Goal: Task Accomplishment & Management: Complete application form

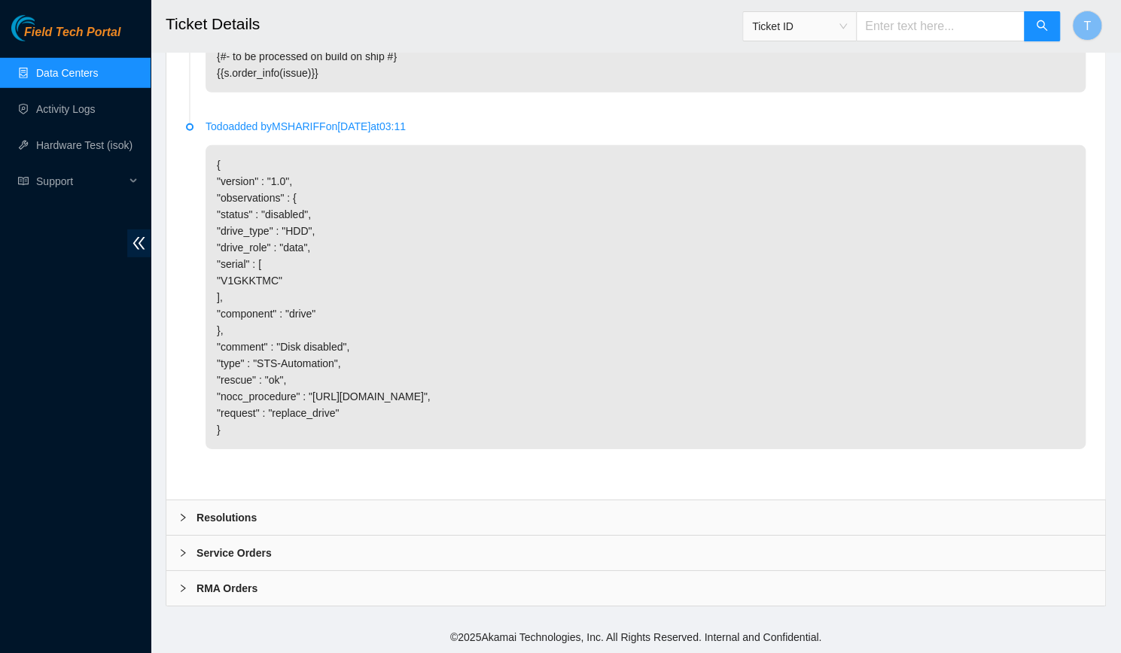
scroll to position [2755, 0]
click at [568, 515] on div "Resolutions" at bounding box center [635, 518] width 939 height 35
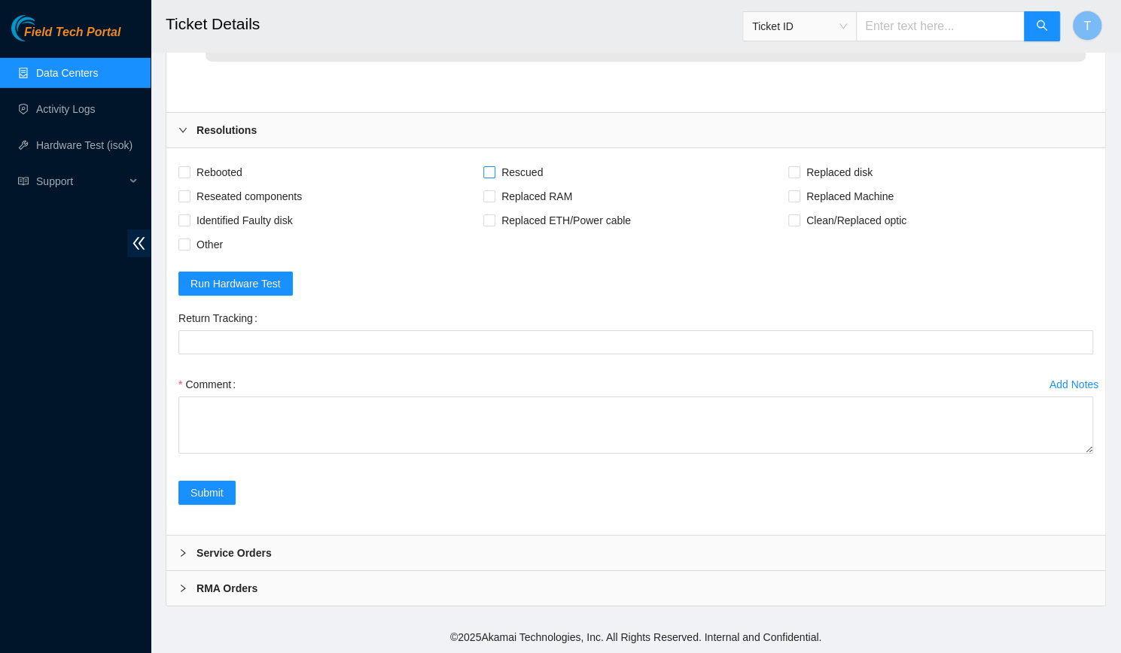
scroll to position [3015, 0]
click at [247, 296] on button "Run Hardware Test" at bounding box center [235, 284] width 114 height 24
click at [721, 331] on div "Return Tracking" at bounding box center [635, 318] width 915 height 24
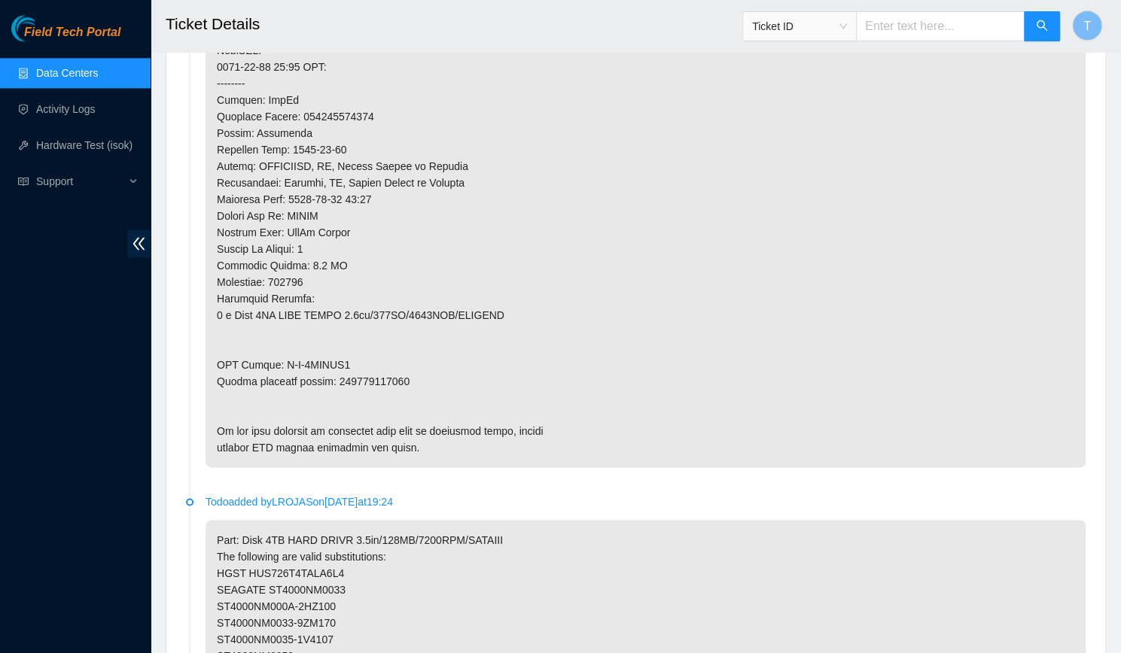
scroll to position [1226, 0]
click at [373, 379] on p at bounding box center [646, 51] width 880 height 834
copy p "463470063258"
click at [781, 427] on p at bounding box center [646, 51] width 880 height 834
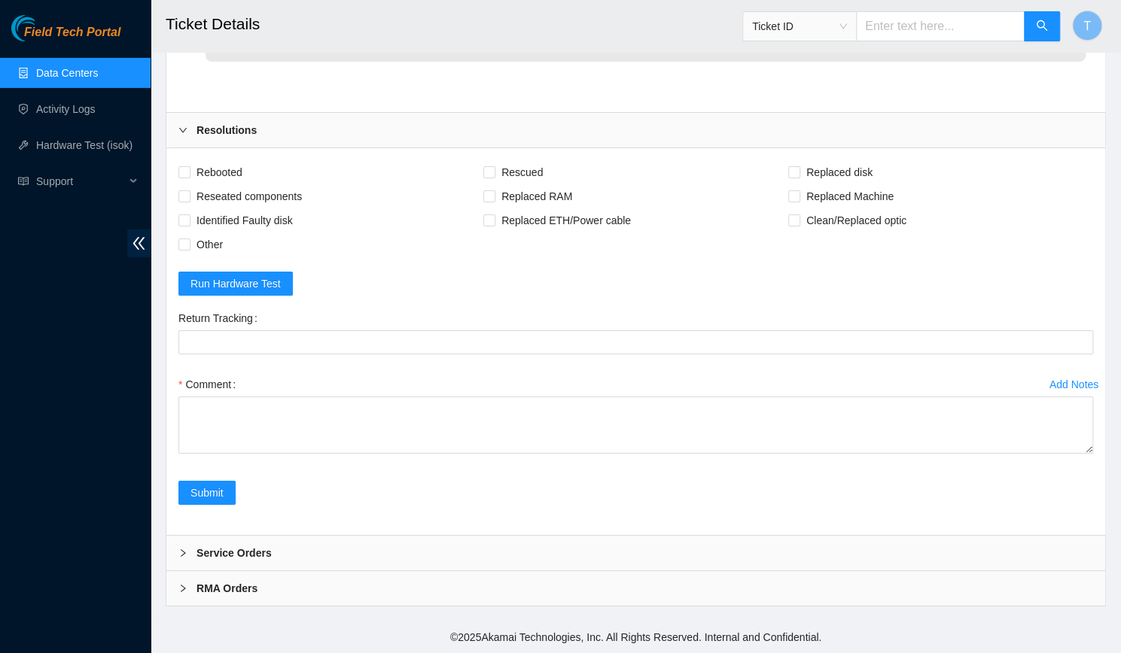
scroll to position [3142, 0]
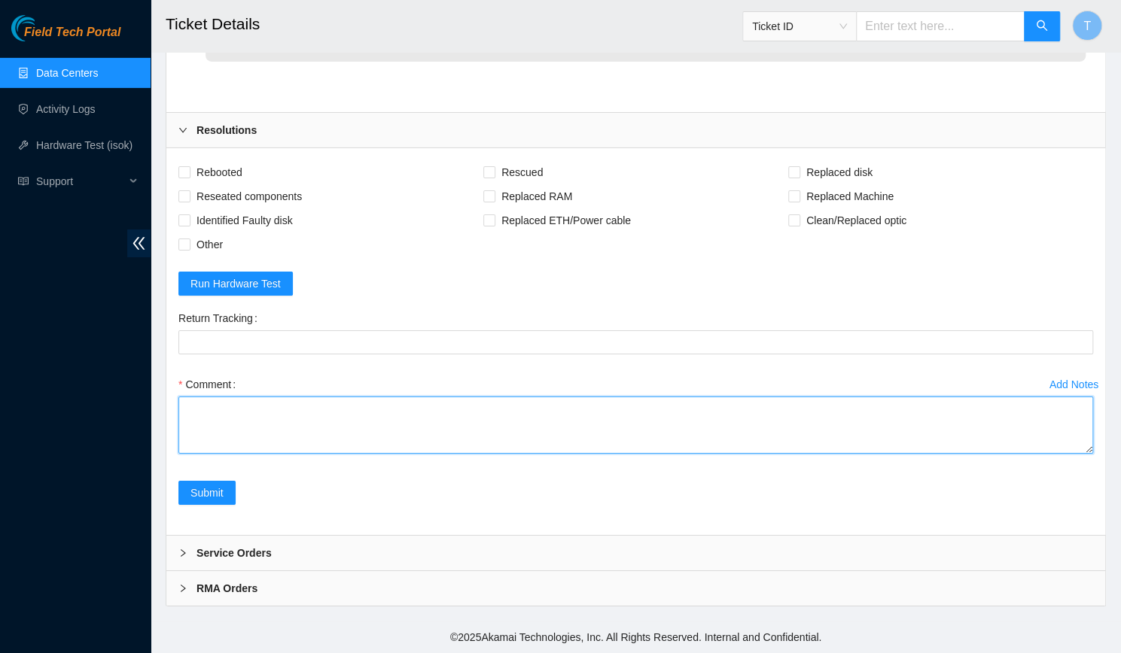
click at [706, 422] on textarea "Comment" at bounding box center [635, 425] width 915 height 57
paste textarea "-Verified rack and machine SN -Verified ticket is safe to work on -Identified f…"
type textarea "-Verified rack and machine SN -Verified ticket is safe to work on -Identified f…"
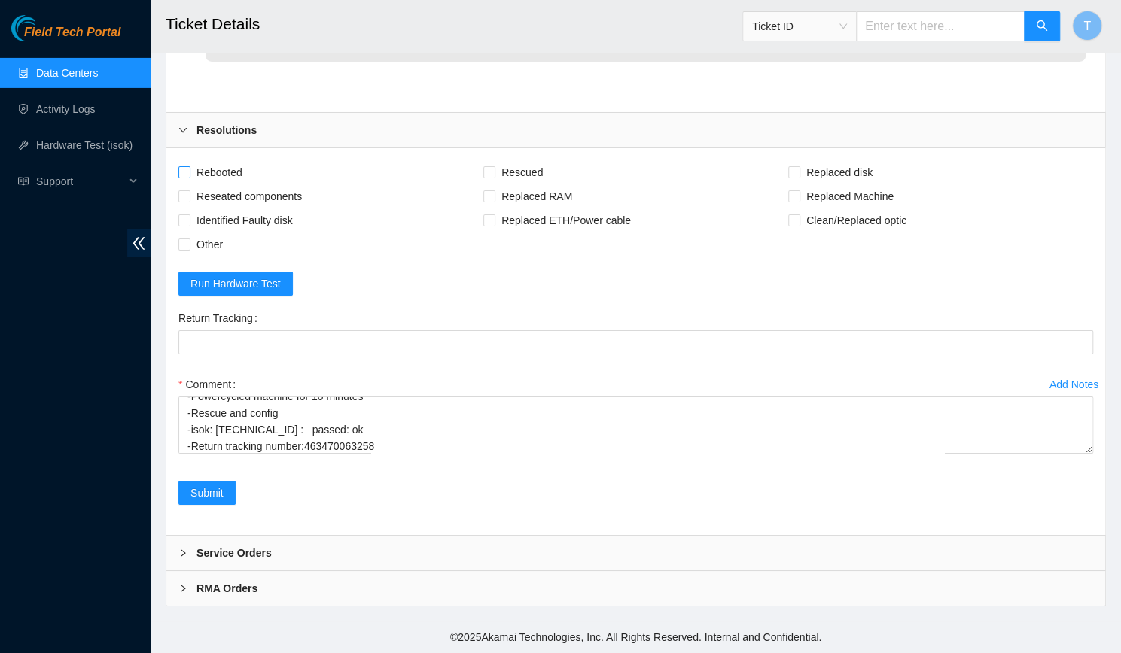
click at [239, 173] on span "Rebooted" at bounding box center [219, 172] width 58 height 24
click at [189, 173] on input "Rebooted" at bounding box center [183, 171] width 11 height 11
checkbox input "true"
click at [524, 173] on span "Rescued" at bounding box center [521, 172] width 53 height 24
click at [494, 173] on input "Rescued" at bounding box center [488, 171] width 11 height 11
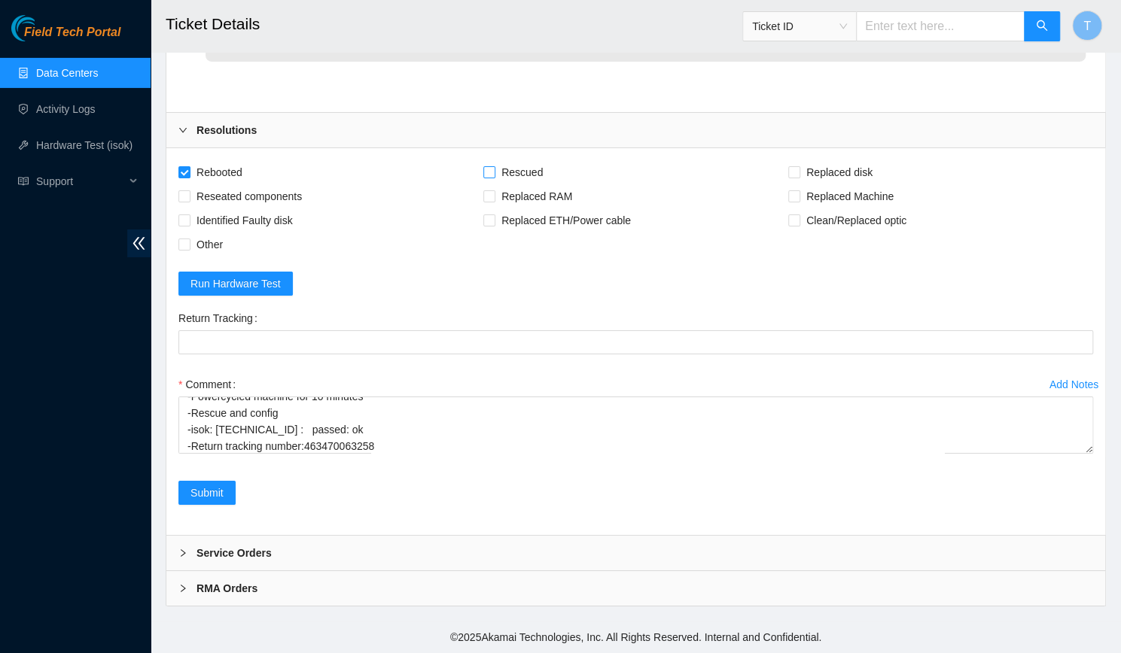
checkbox input "true"
click at [812, 170] on span "Replaced disk" at bounding box center [839, 172] width 78 height 24
click at [799, 170] on input "Replaced disk" at bounding box center [793, 171] width 11 height 11
checkbox input "true"
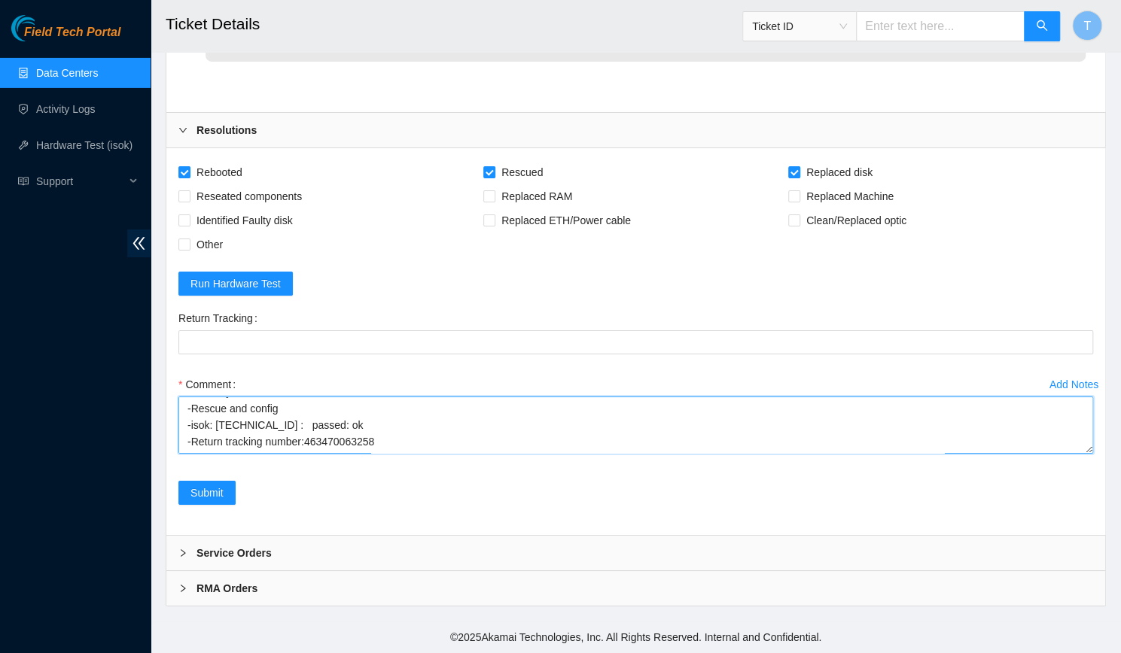
click at [342, 446] on textarea "-Verified rack and machine SN -Verified ticket is safe to work on -Identified f…" at bounding box center [635, 425] width 915 height 57
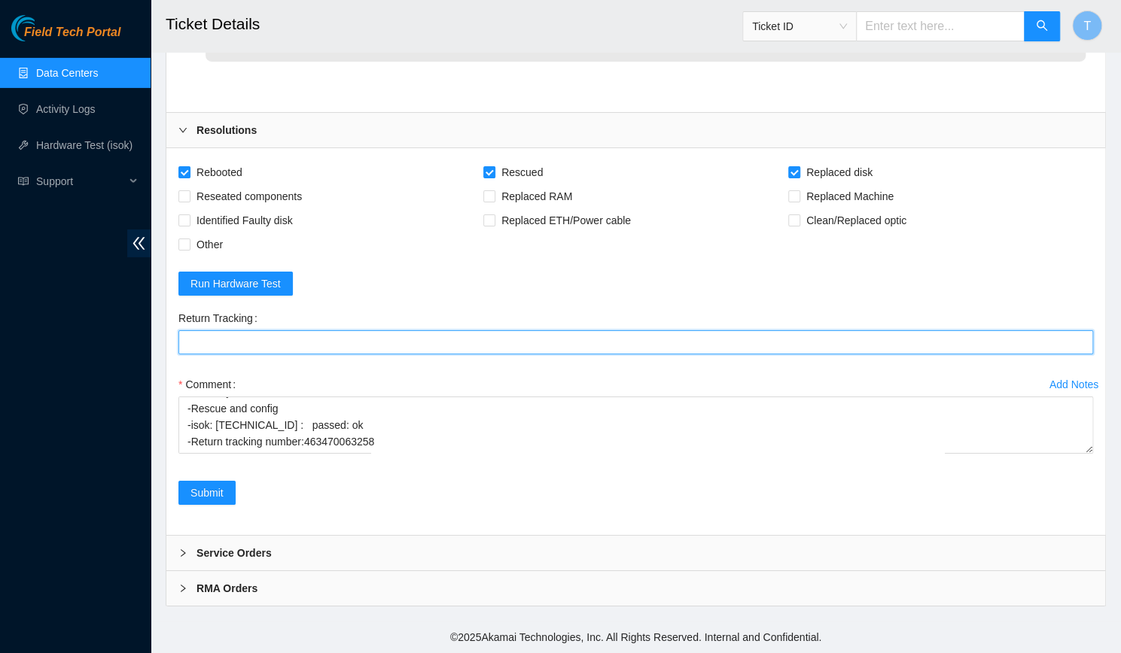
click at [329, 345] on Tracking "Return Tracking" at bounding box center [635, 343] width 915 height 24
paste Tracking "463470063258"
type Tracking "463470063258"
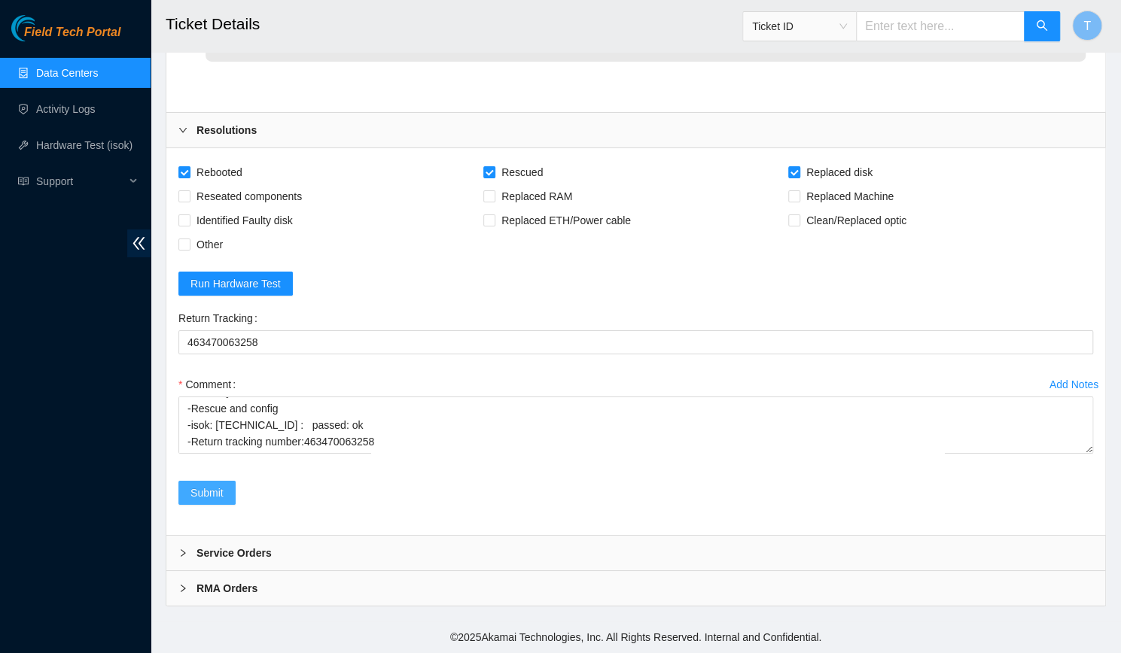
click at [228, 502] on button "Submit" at bounding box center [206, 493] width 57 height 24
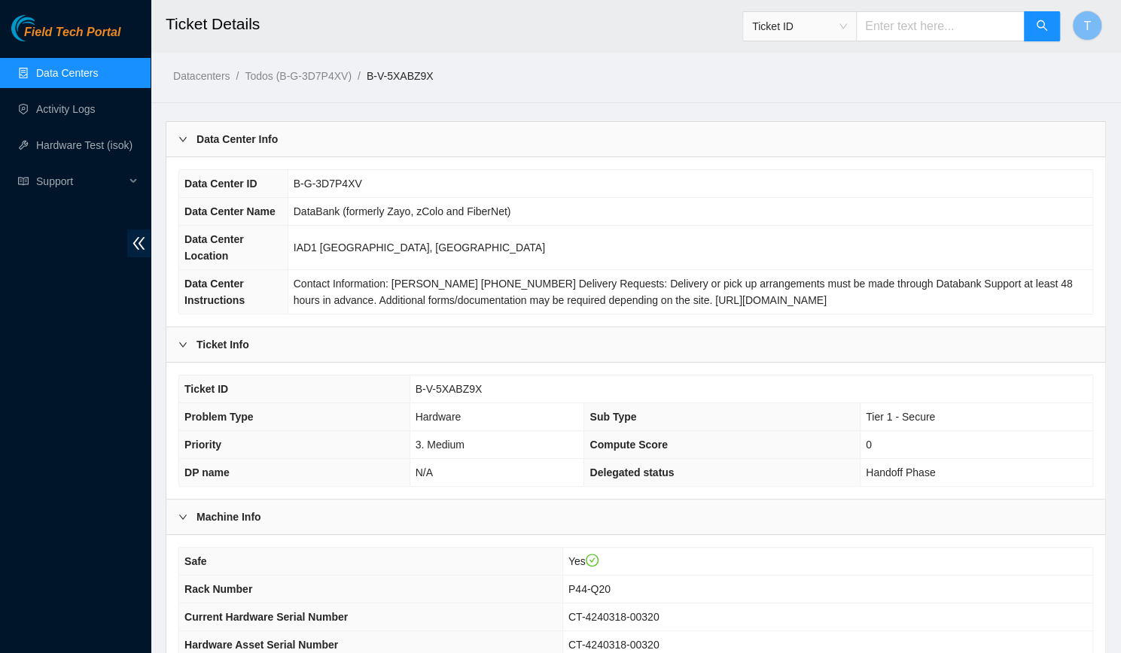
click at [84, 79] on link "Data Centers" at bounding box center [67, 73] width 62 height 12
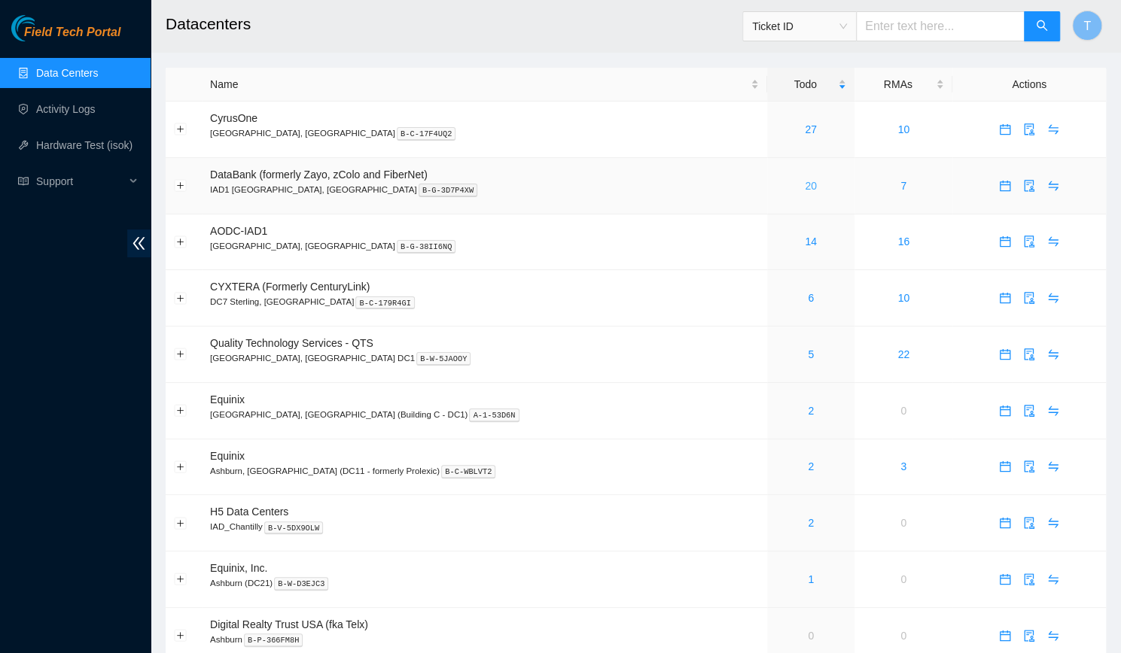
click at [805, 186] on link "20" at bounding box center [811, 186] width 12 height 12
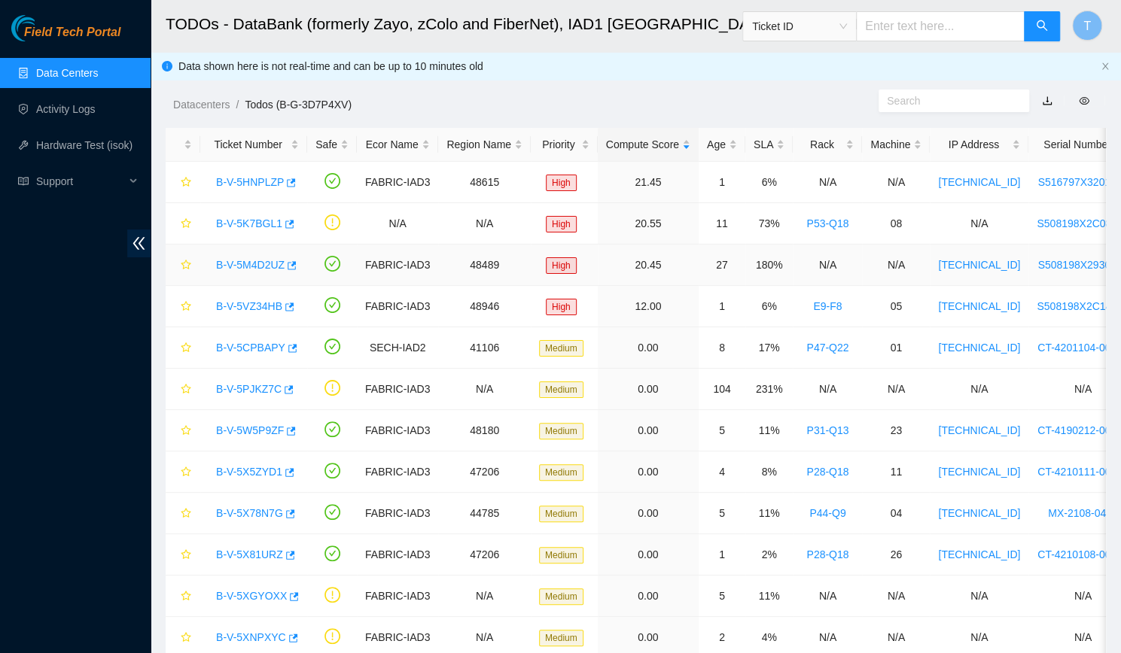
click at [256, 260] on link "B-V-5M4D2UZ" at bounding box center [250, 265] width 69 height 12
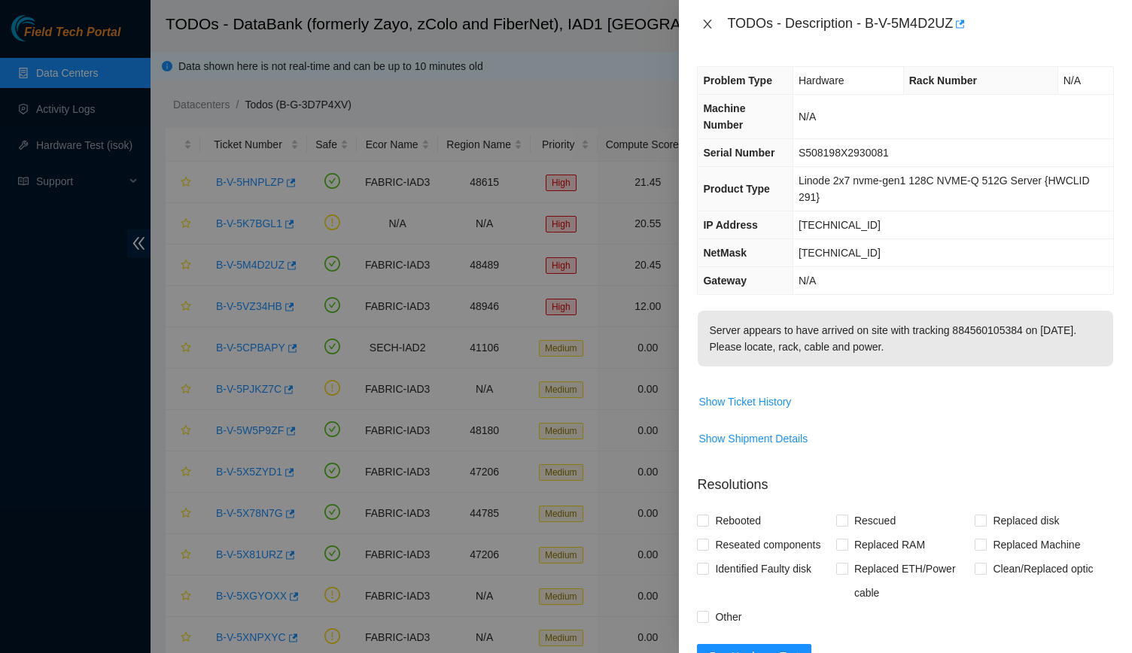
click at [700, 19] on button "Close" at bounding box center [707, 24] width 21 height 14
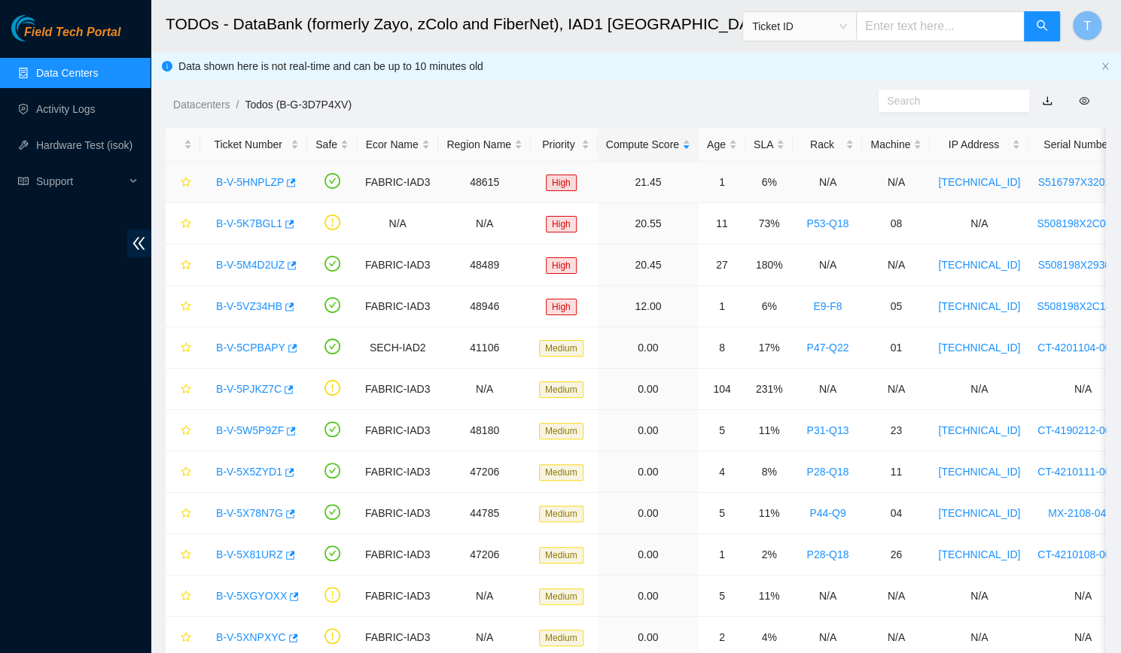
click at [239, 178] on link "B-V-5HNPLZP" at bounding box center [250, 182] width 68 height 12
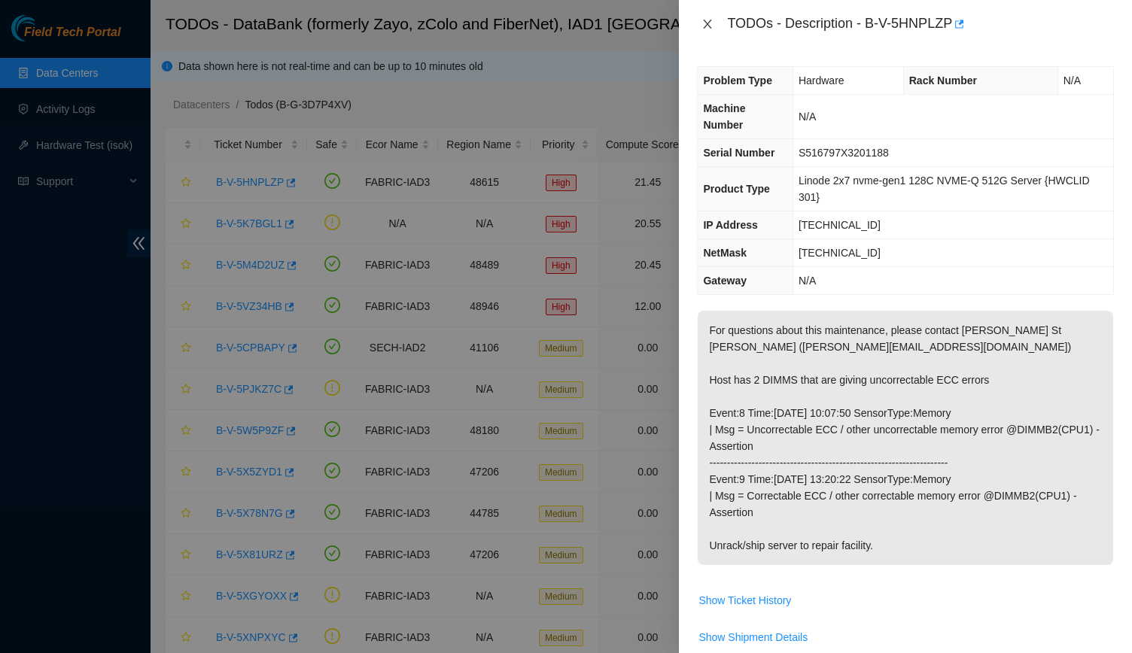
click at [703, 23] on icon "close" at bounding box center [708, 24] width 12 height 12
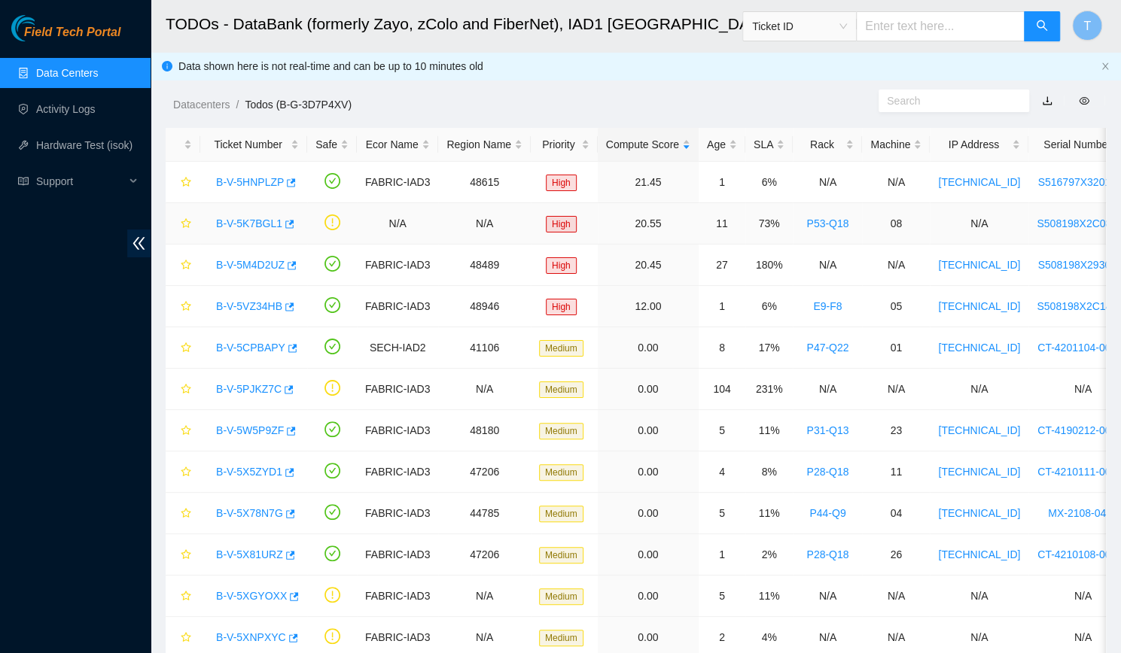
click at [219, 218] on link "B-V-5K7BGL1" at bounding box center [249, 224] width 66 height 12
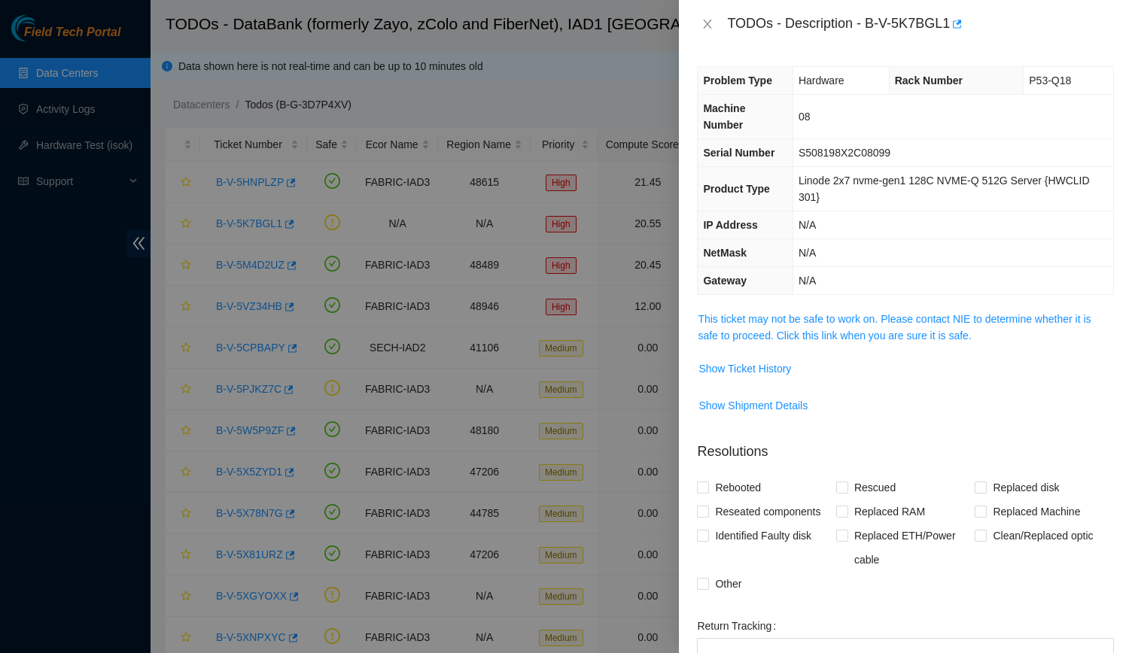
click at [911, 296] on div "Problem Type Hardware Rack Number P53-Q18 Machine Number 08 Serial Number S5081…" at bounding box center [905, 350] width 453 height 605
click at [910, 300] on div "Problem Type Hardware Rack Number P53-Q18 Machine Number 08 Serial Number S5081…" at bounding box center [905, 350] width 453 height 605
click at [909, 326] on span "This ticket may not be safe to work on. Please contact NIE to determine whether…" at bounding box center [906, 327] width 416 height 33
click at [900, 317] on link "This ticket may not be safe to work on. Please contact NIE to determine whether…" at bounding box center [894, 327] width 393 height 29
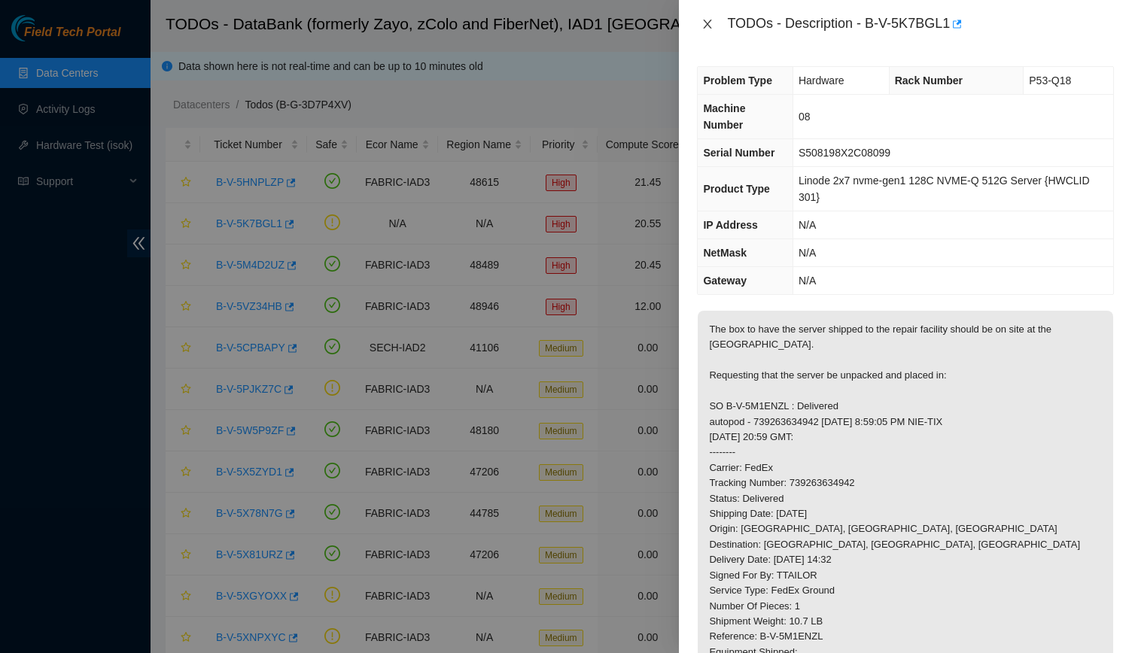
click at [703, 22] on icon "close" at bounding box center [708, 24] width 12 height 12
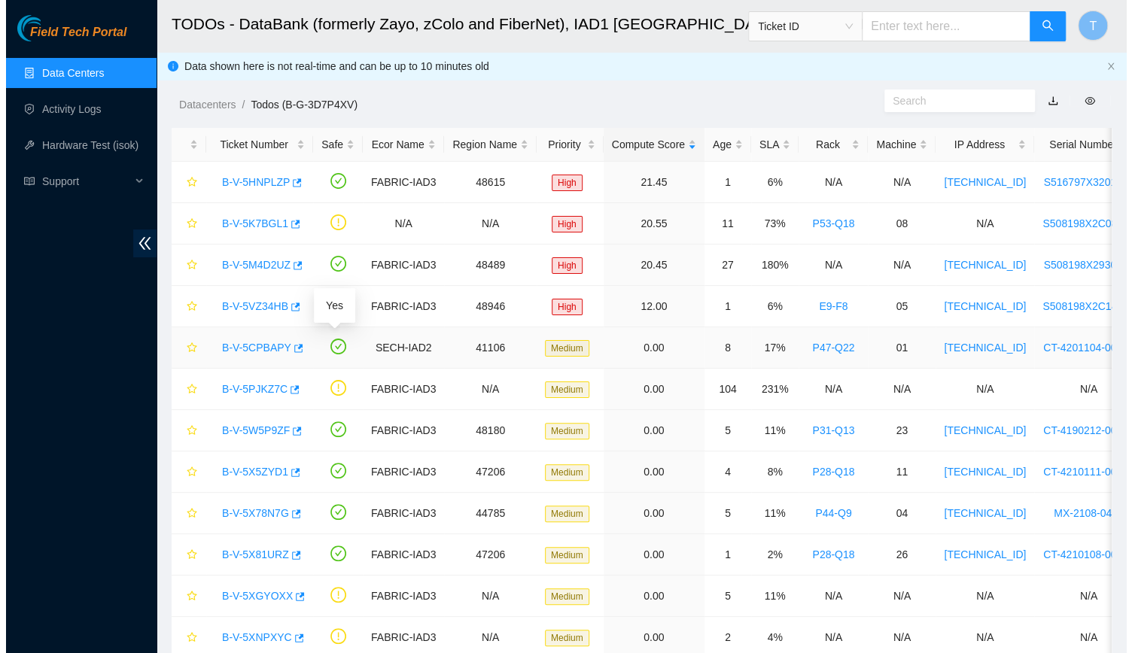
scroll to position [81, 0]
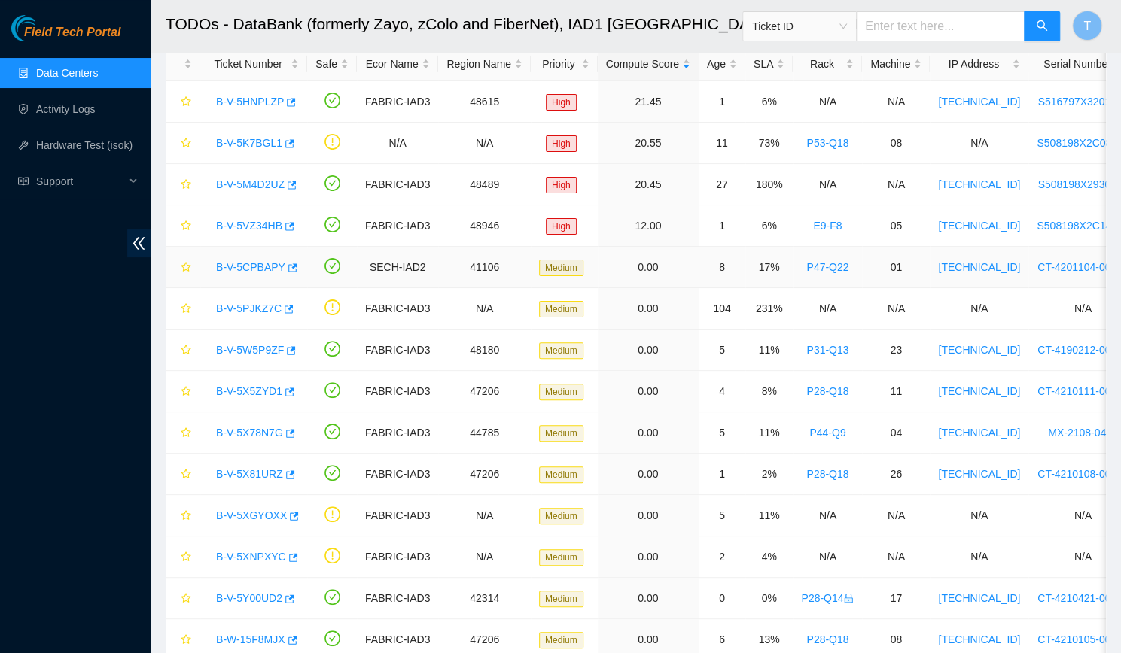
click at [254, 265] on link "B-V-5CPBAPY" at bounding box center [250, 267] width 69 height 12
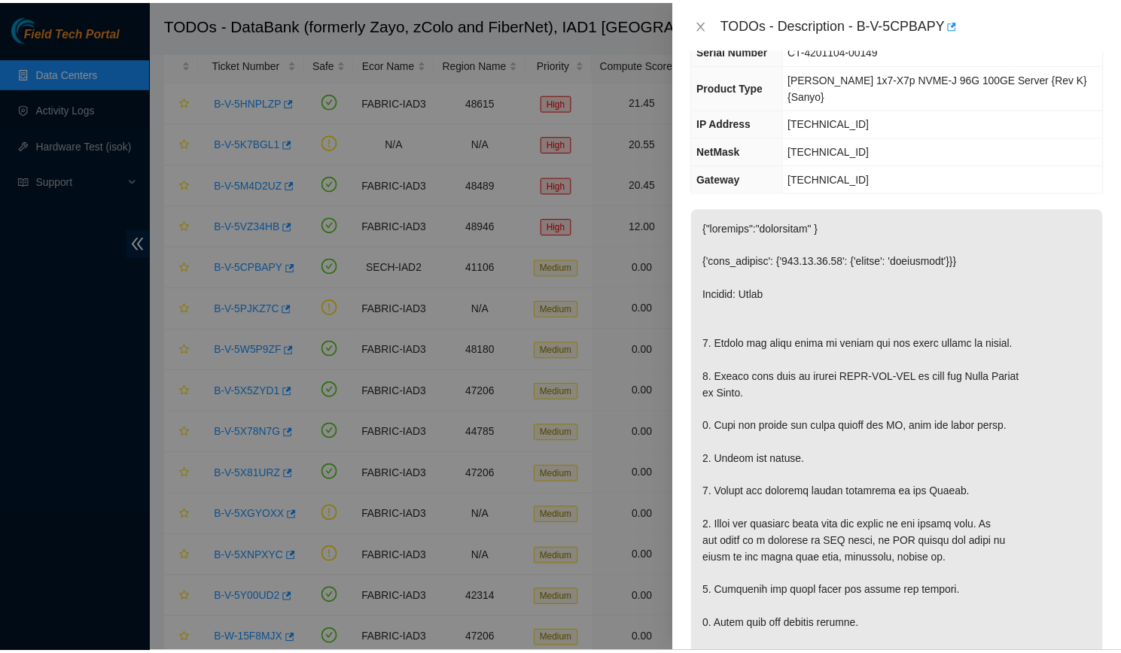
scroll to position [187, 0]
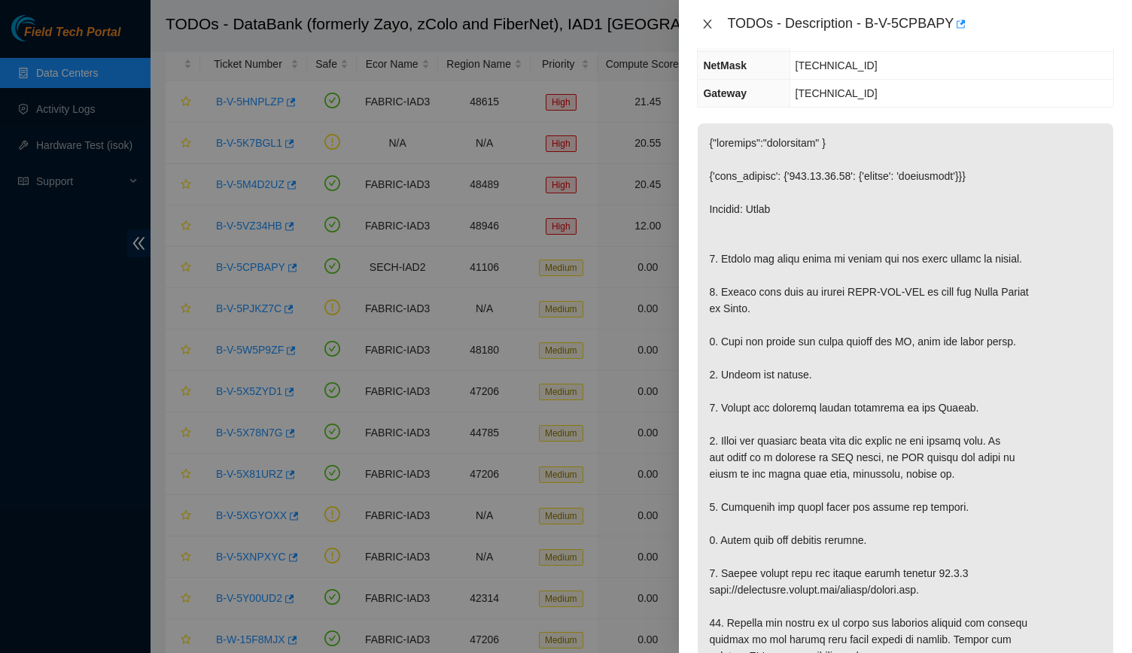
click at [700, 18] on button "Close" at bounding box center [707, 24] width 21 height 14
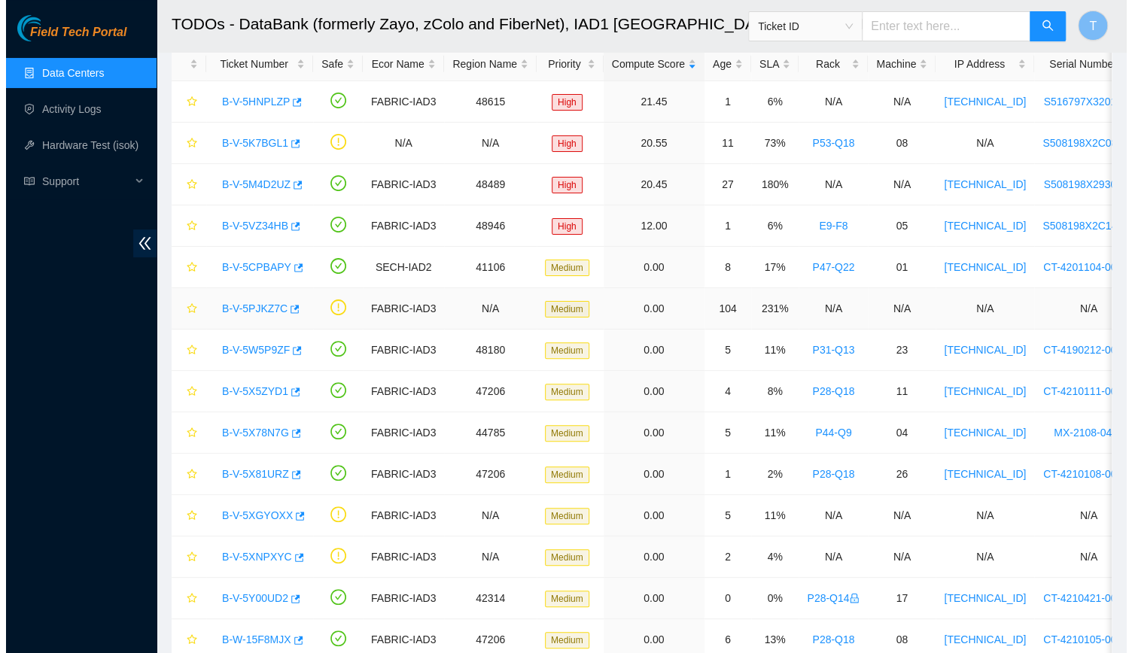
scroll to position [237, 0]
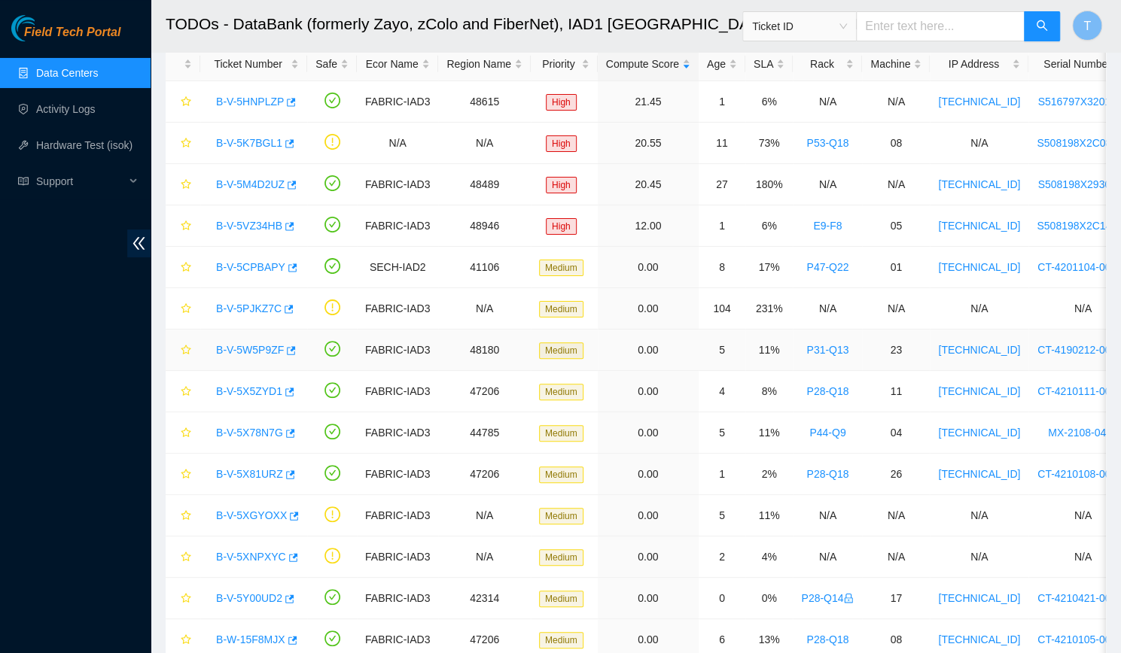
click at [236, 352] on link "B-V-5W5P9ZF" at bounding box center [250, 350] width 68 height 12
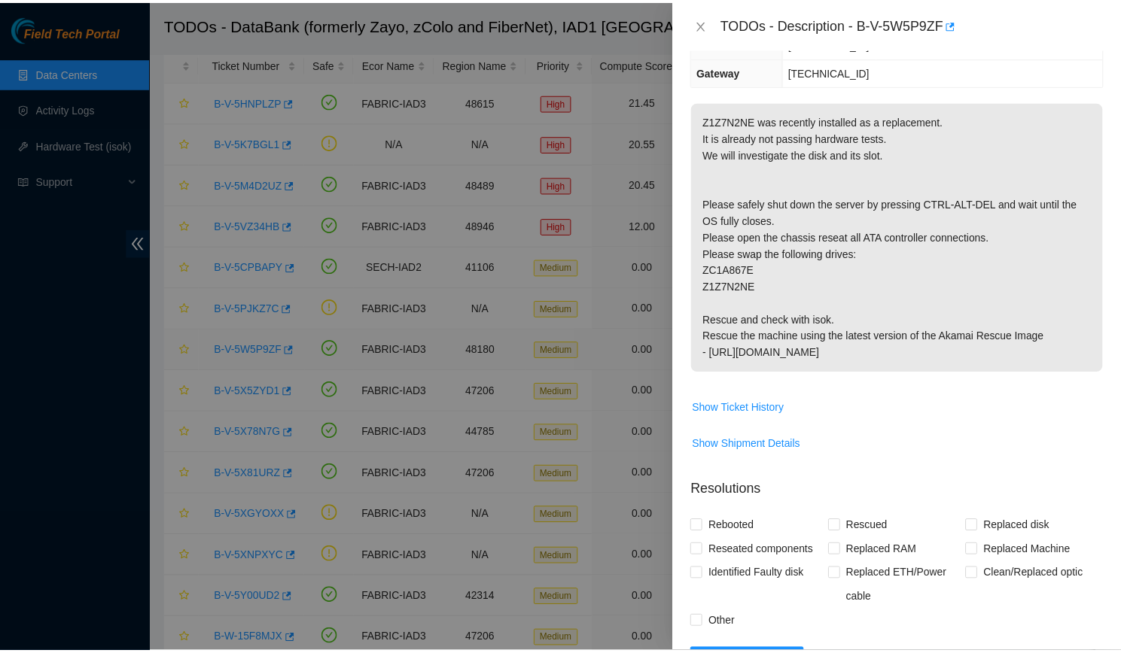
scroll to position [187, 0]
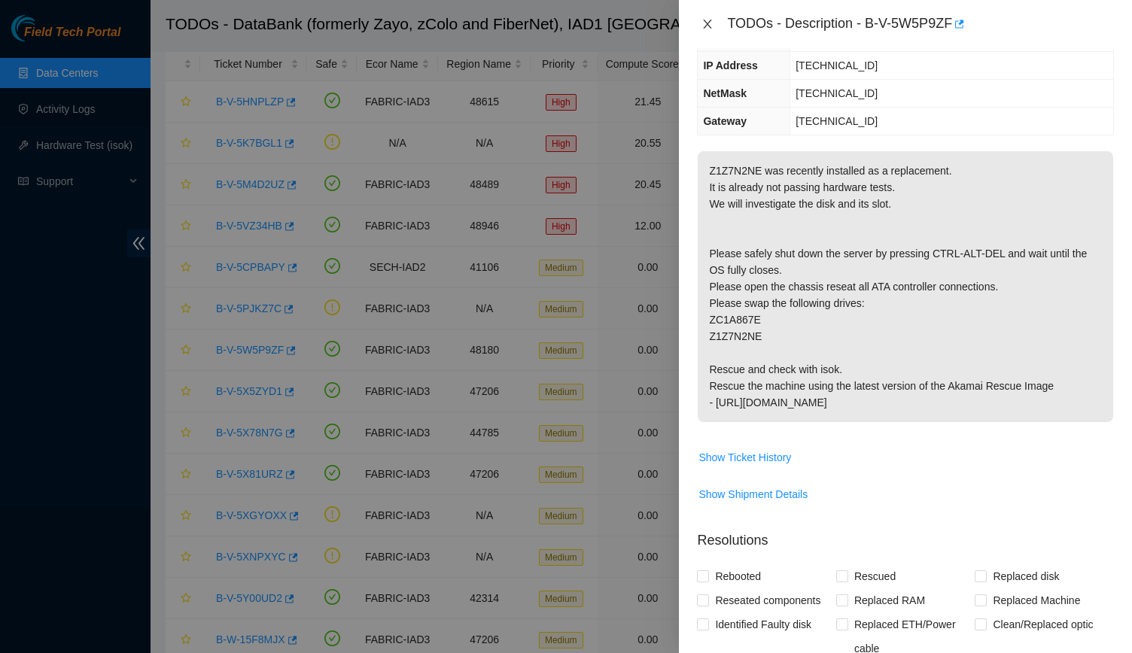
click at [707, 21] on icon "close" at bounding box center [708, 24] width 12 height 12
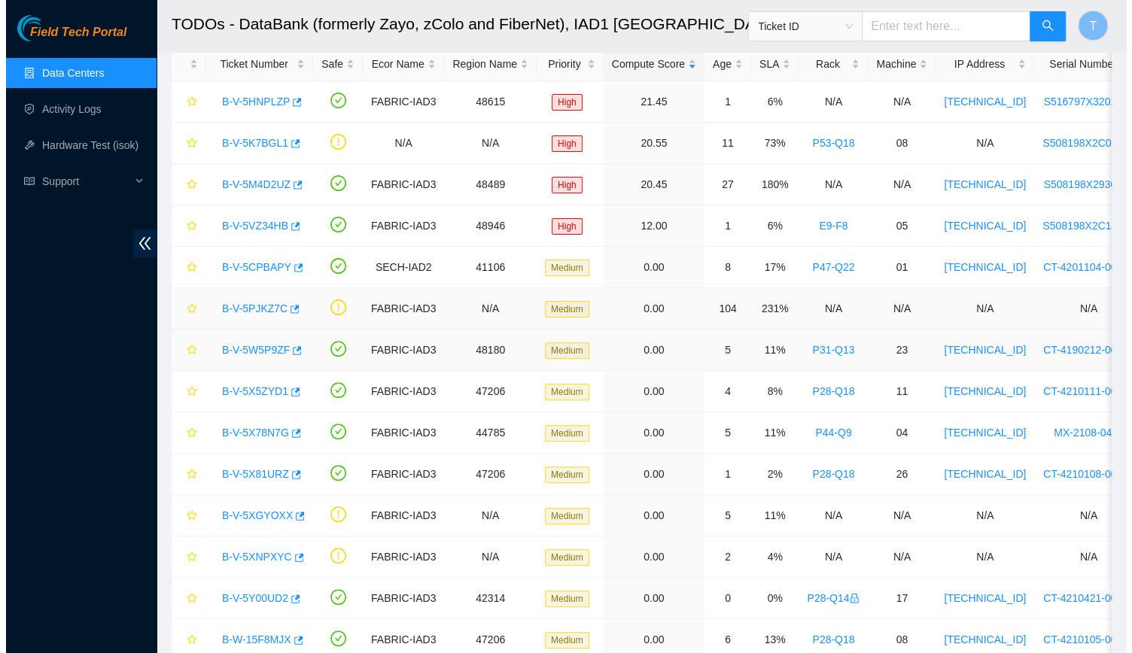
scroll to position [237, 0]
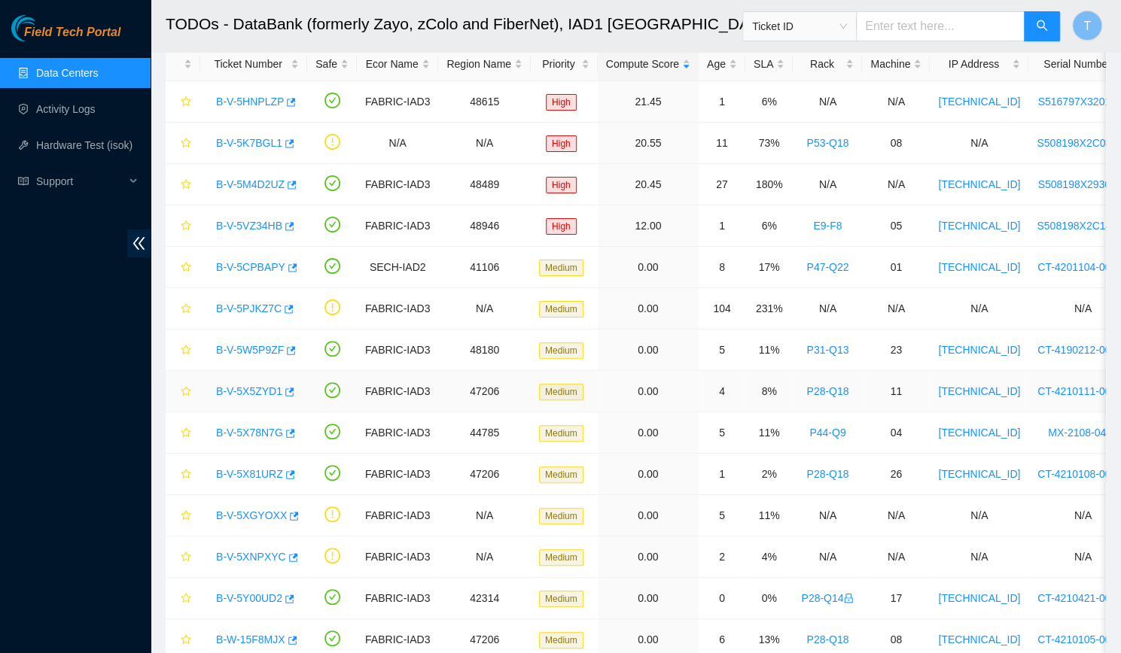
click at [239, 386] on link "B-V-5X5ZYD1" at bounding box center [249, 391] width 66 height 12
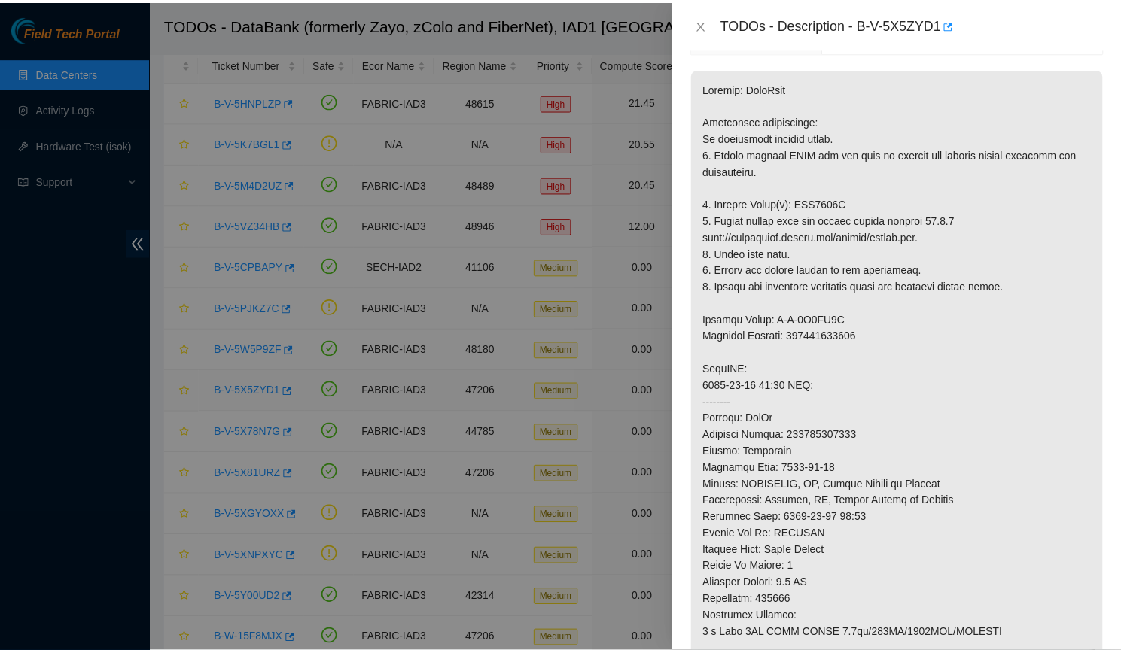
scroll to position [187, 0]
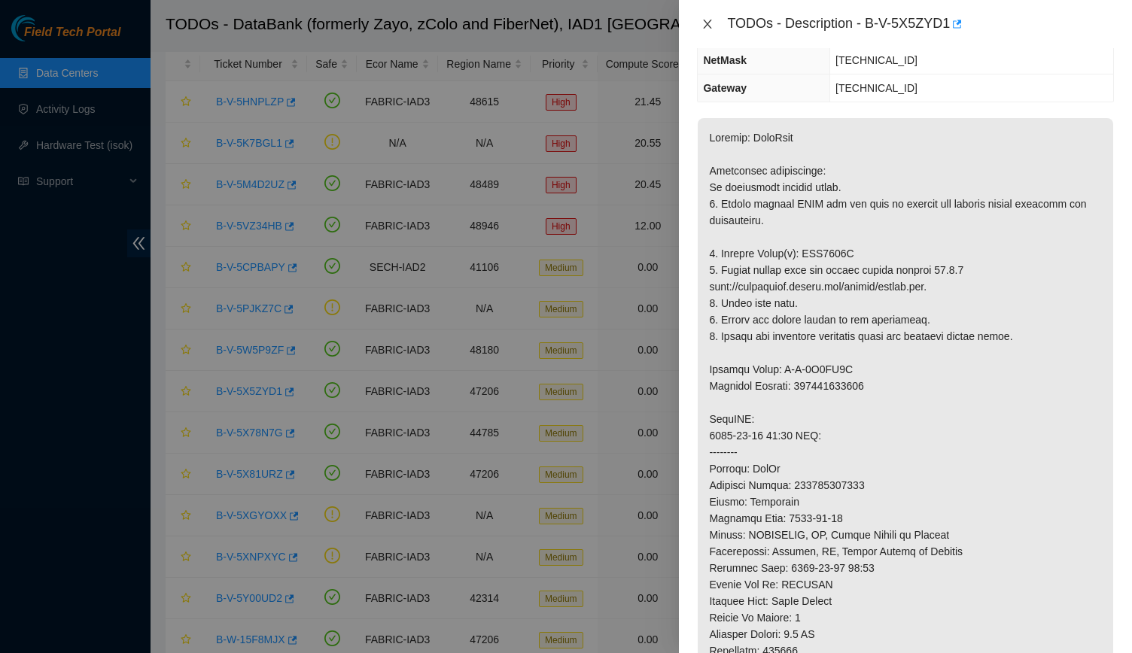
click at [707, 22] on icon "close" at bounding box center [708, 24] width 12 height 12
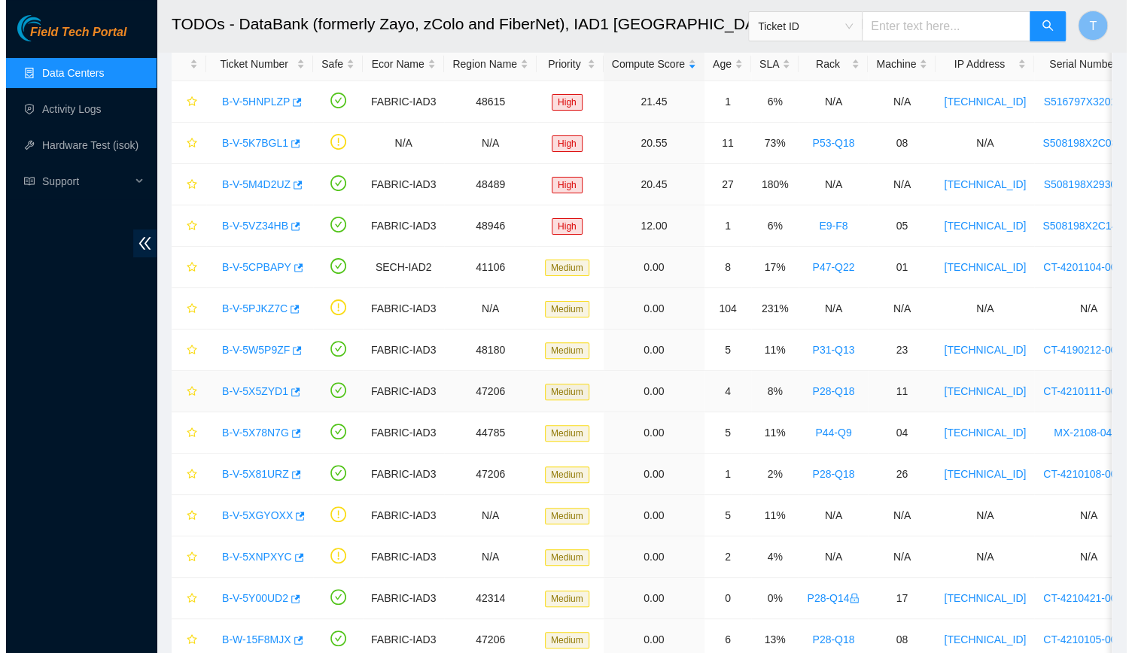
scroll to position [237, 0]
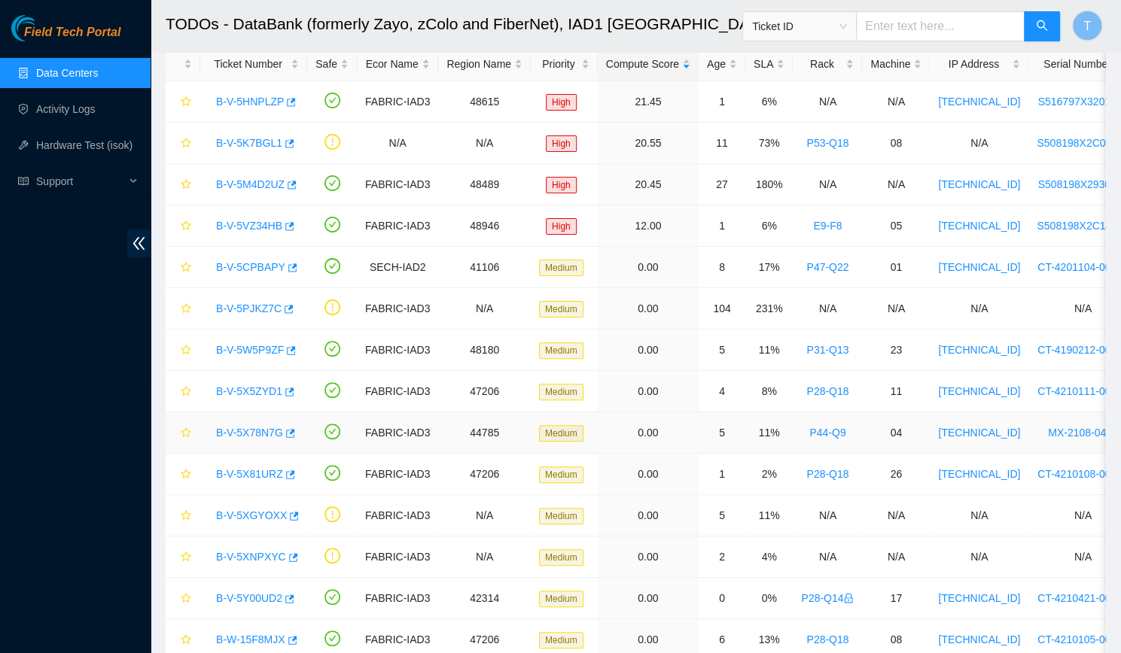
click at [252, 431] on link "B-V-5X78N7G" at bounding box center [249, 433] width 67 height 12
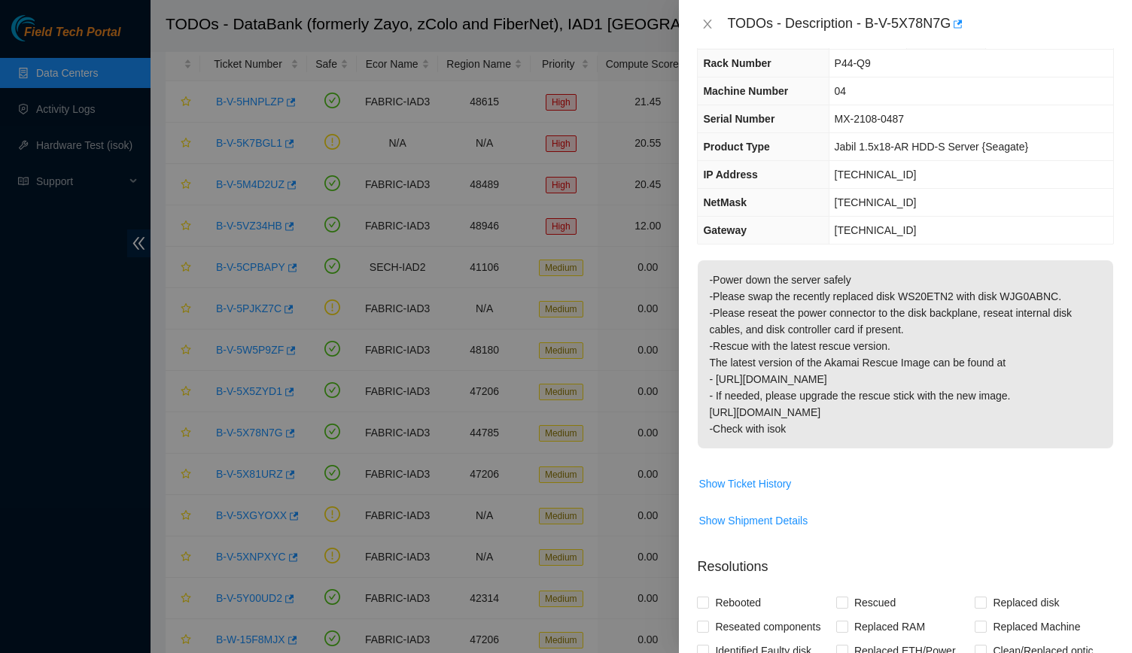
scroll to position [43, 0]
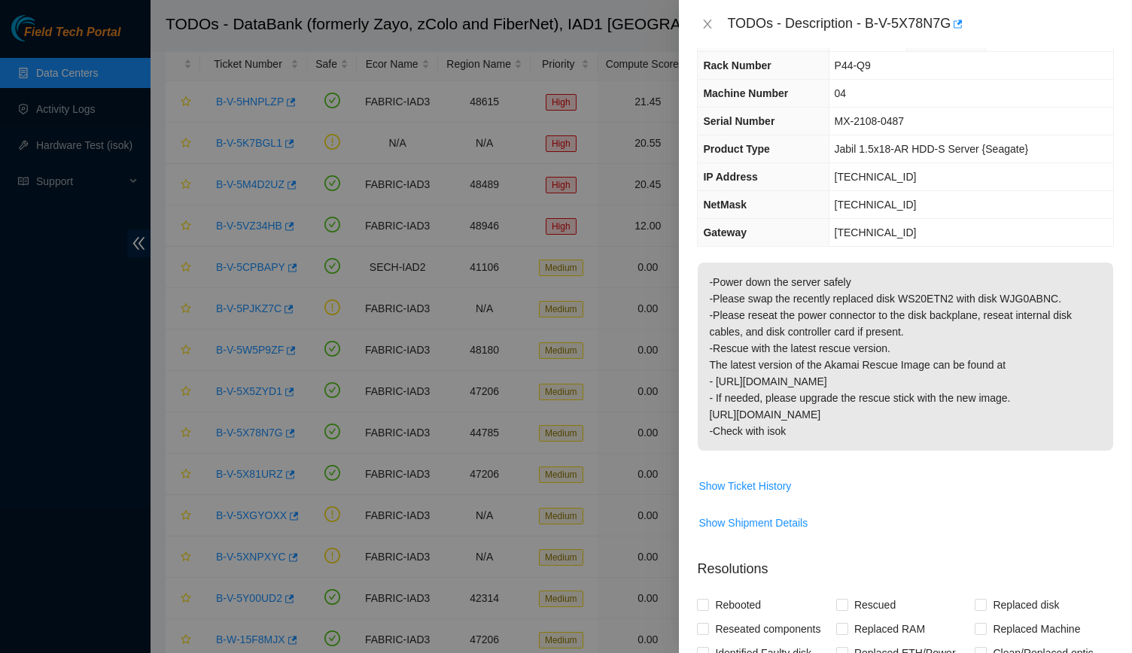
click at [942, 295] on p "-Power down the server safely -Please swap the recently replaced disk WS20ETN2 …" at bounding box center [906, 357] width 416 height 188
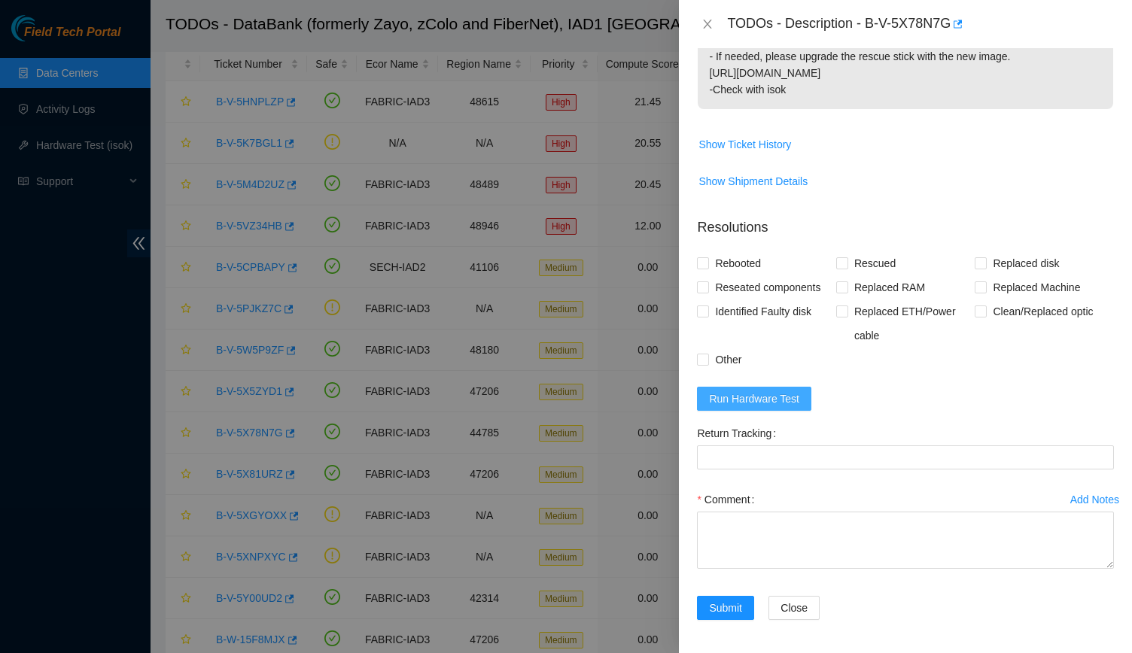
click at [756, 398] on span "Run Hardware Test" at bounding box center [754, 399] width 90 height 17
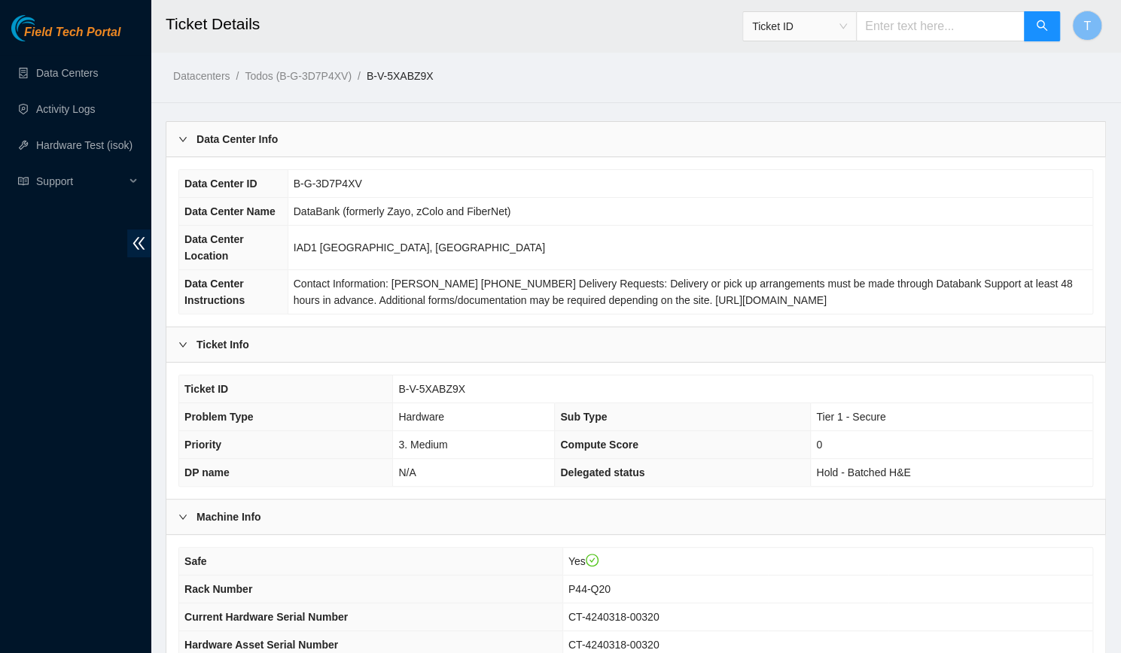
click at [417, 383] on span "B-V-5XABZ9X" at bounding box center [431, 389] width 67 height 12
copy span "B-V-5XABZ9X"
click at [56, 109] on link "Activity Logs" at bounding box center [65, 109] width 59 height 12
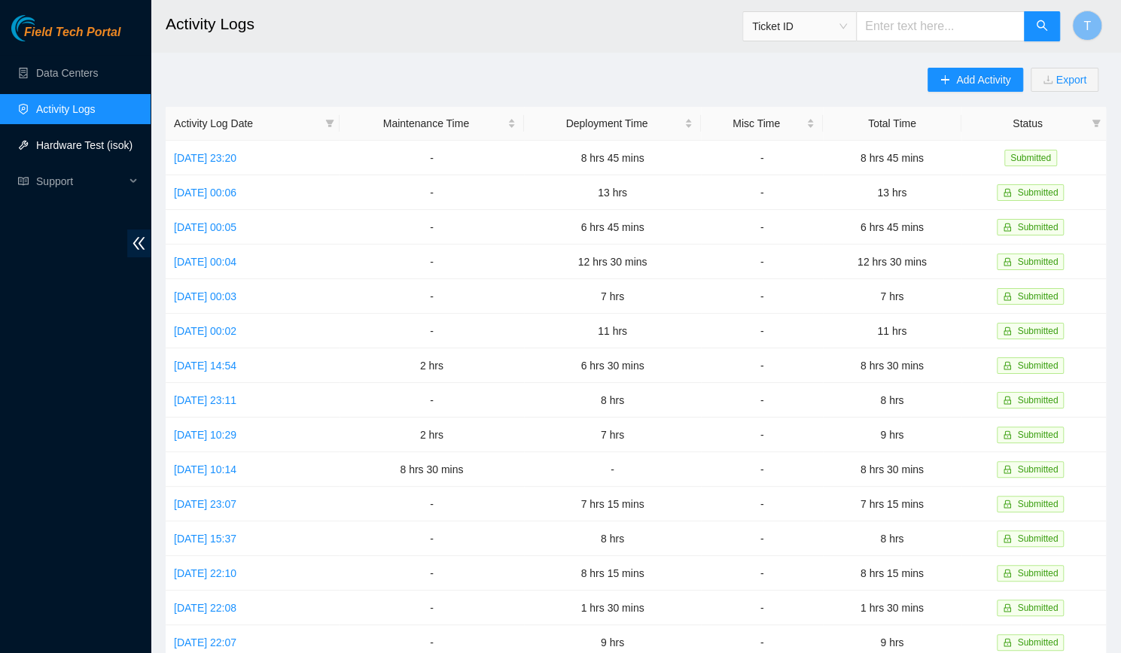
click at [71, 149] on link "Hardware Test (isok)" at bounding box center [84, 145] width 96 height 12
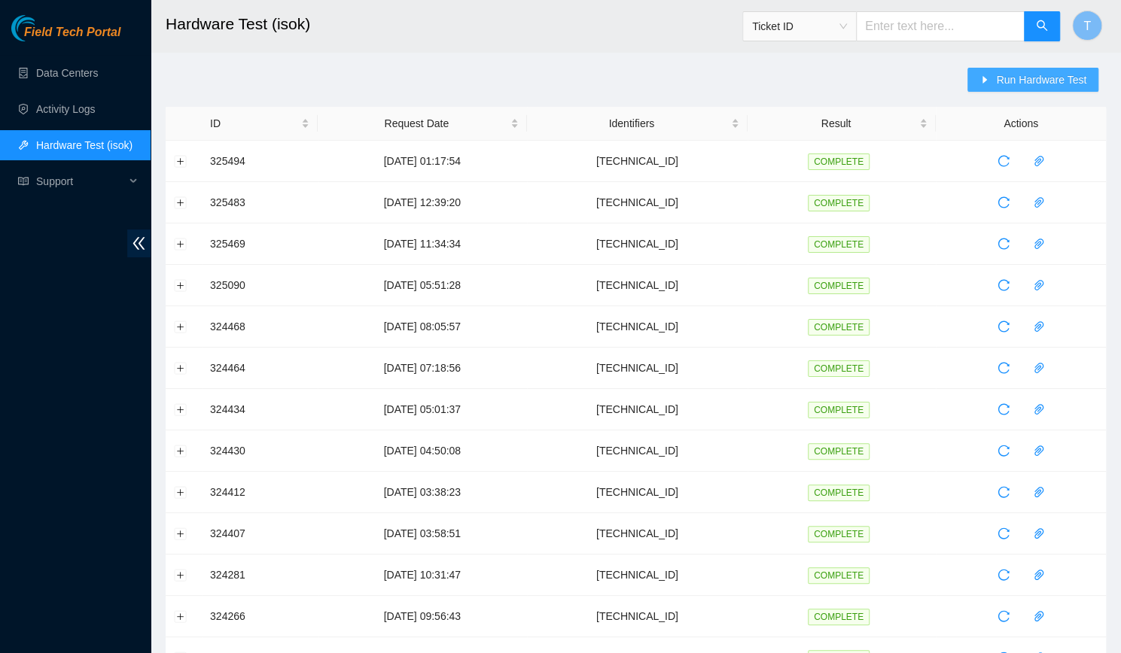
click at [993, 72] on button "Run Hardware Test" at bounding box center [1032, 80] width 131 height 24
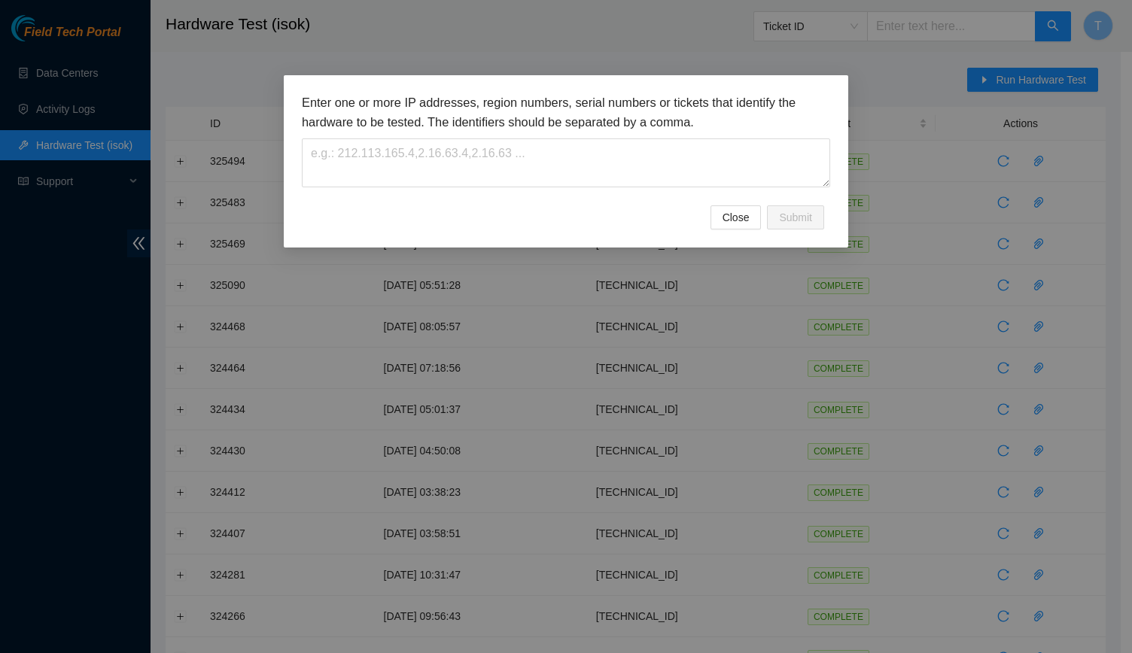
click at [739, 132] on div "Enter one or more IP addresses, region numbers, serial numbers or tickets that …" at bounding box center [566, 140] width 529 height 94
drag, startPoint x: 739, startPoint y: 132, endPoint x: 732, endPoint y: 148, distance: 17.5
click at [732, 148] on div "Enter one or more IP addresses, region numbers, serial numbers or tickets that …" at bounding box center [566, 140] width 529 height 94
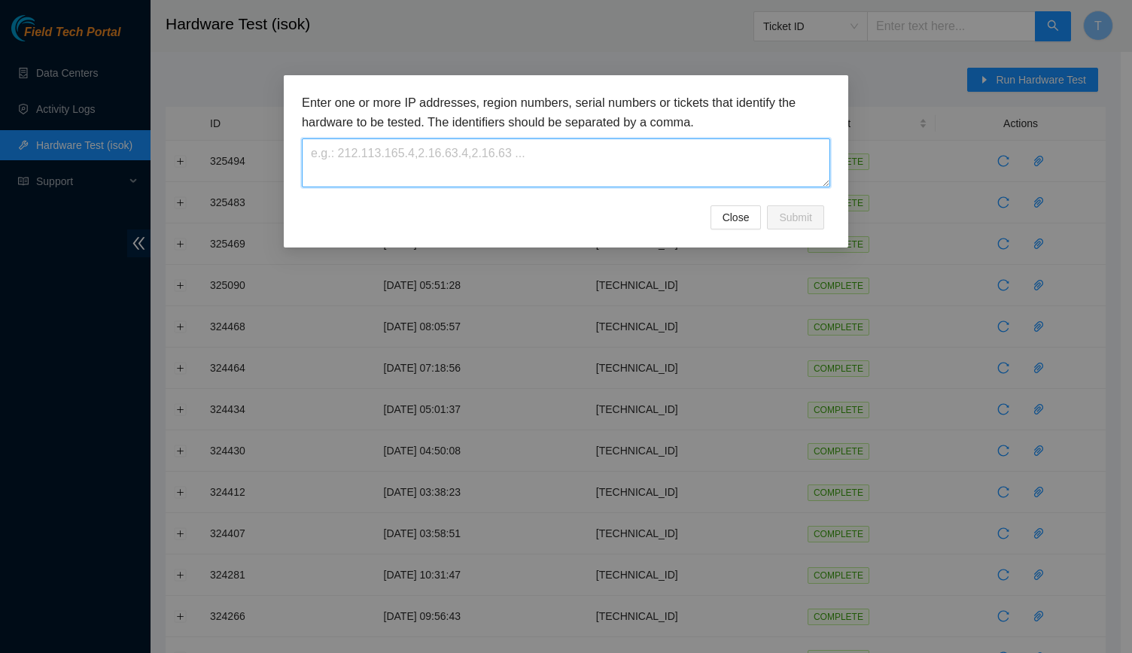
click at [732, 148] on textarea at bounding box center [566, 163] width 529 height 49
paste textarea "B-V-5XABZ9X"
type textarea "B-V-5XABZ9X"
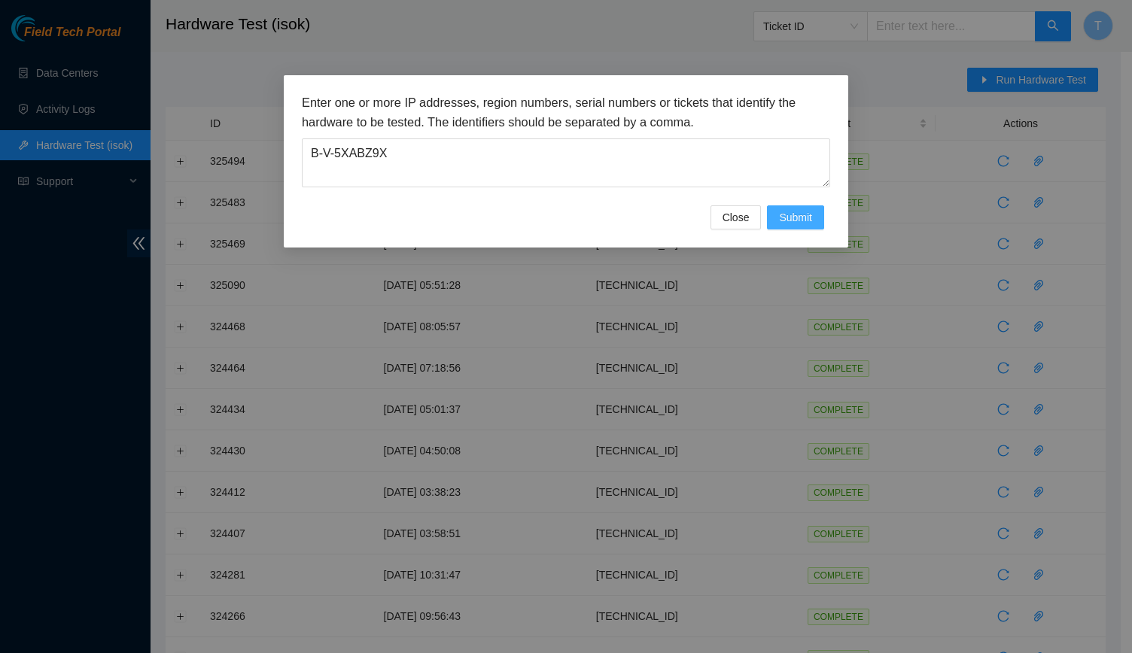
click at [800, 227] on button "Submit" at bounding box center [795, 218] width 57 height 24
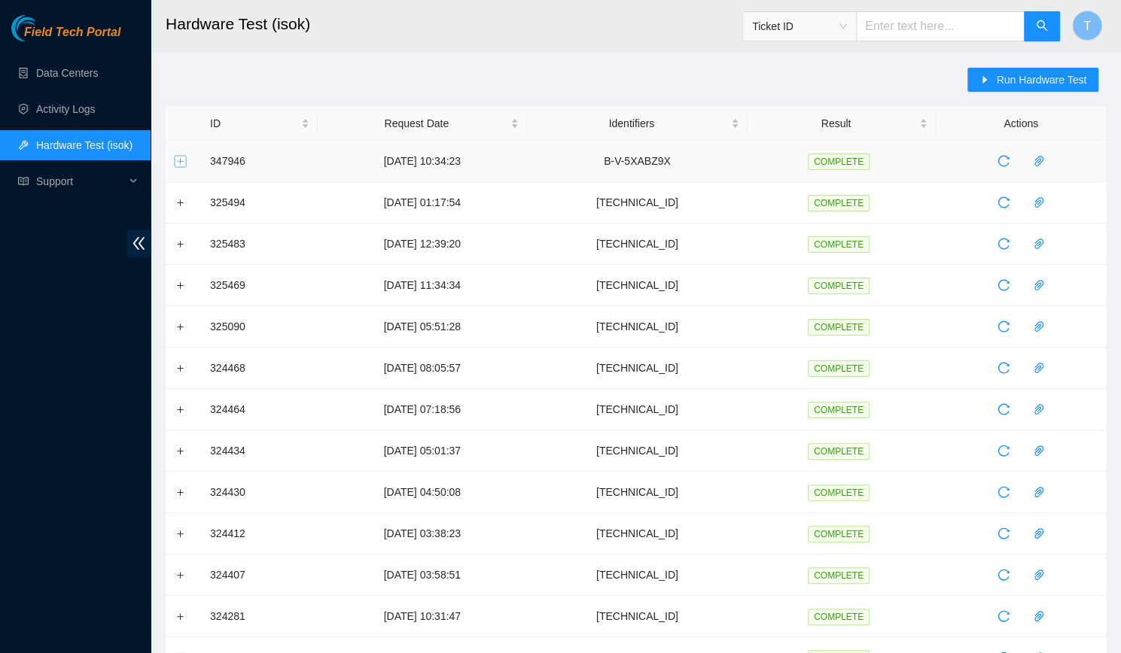
click at [175, 160] on button "Expand row" at bounding box center [181, 161] width 12 height 12
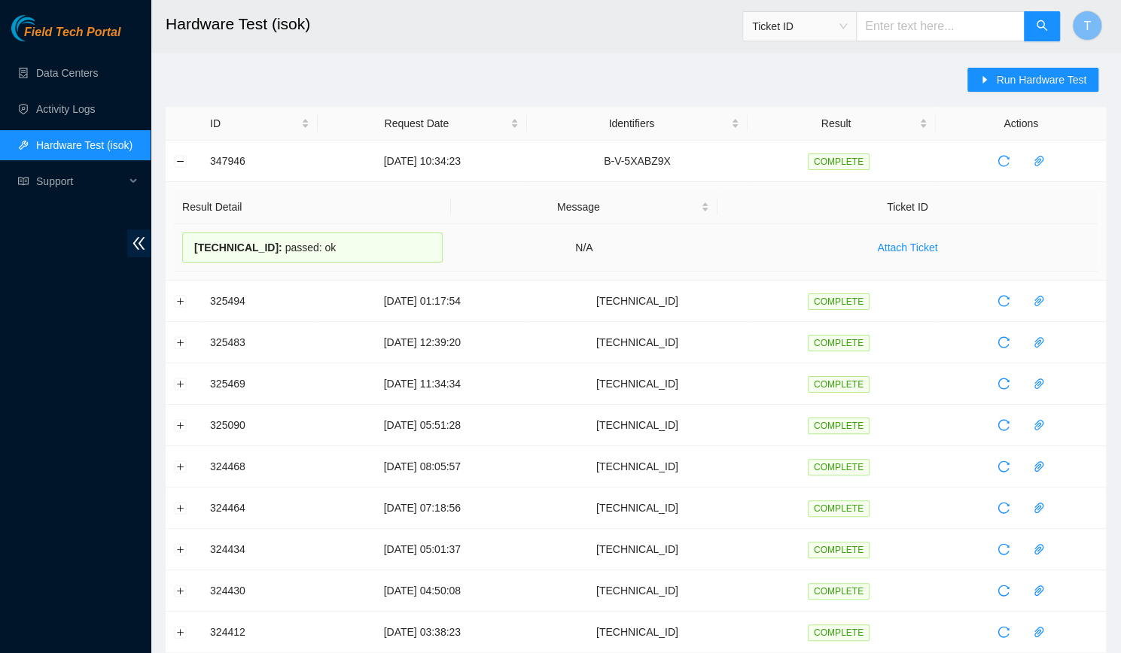
click at [261, 245] on span "23.218.223.212 :" at bounding box center [238, 248] width 88 height 12
copy div "23.218.223.212 : passed: ok"
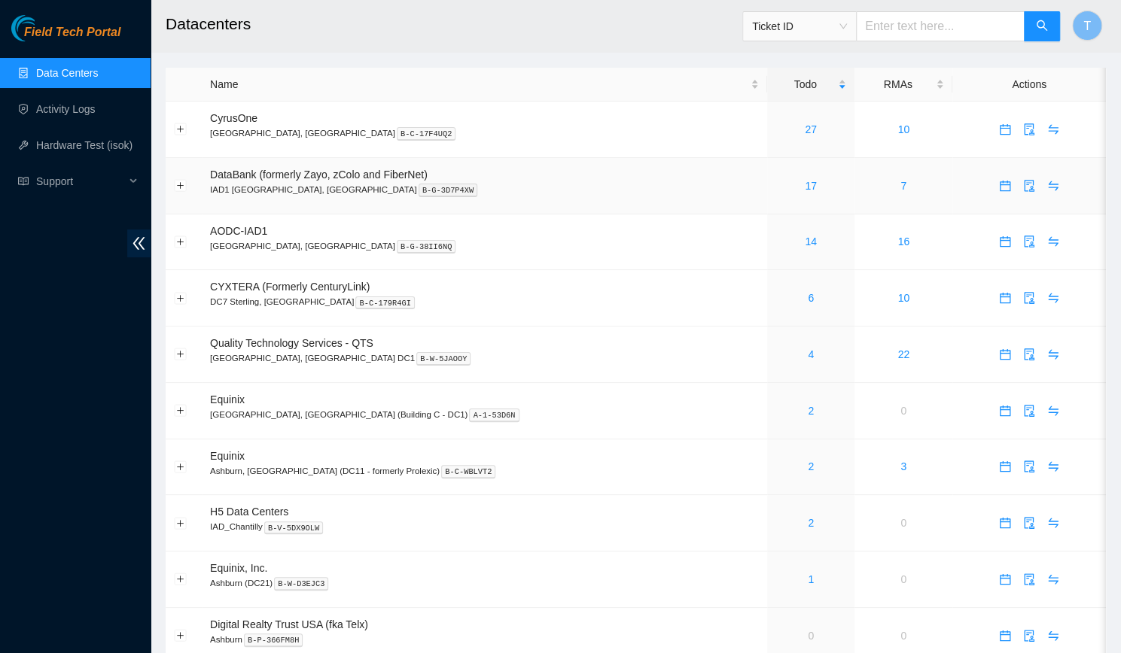
click at [775, 185] on div "17" at bounding box center [810, 186] width 71 height 17
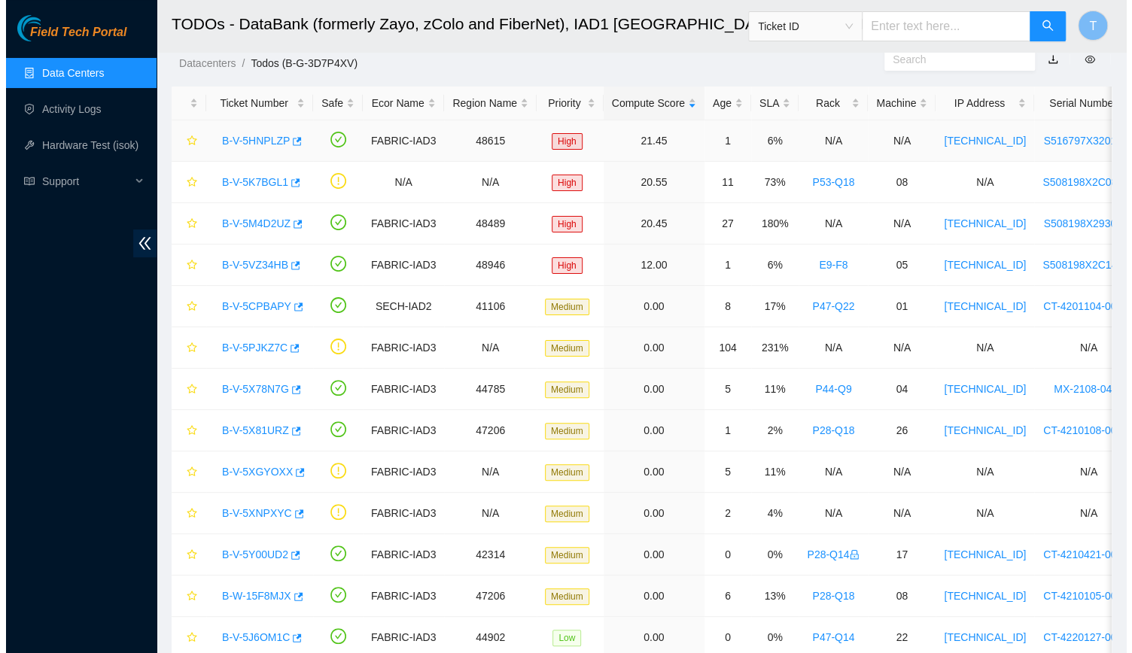
scroll to position [42, 0]
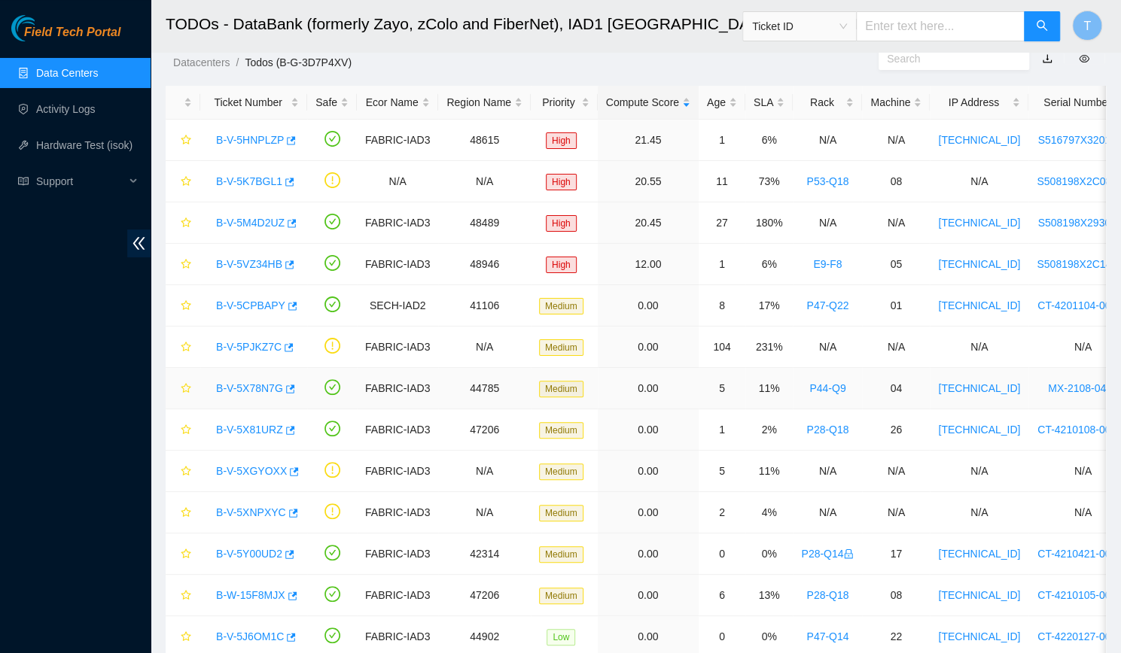
click at [241, 389] on link "B-V-5X78N7G" at bounding box center [249, 388] width 67 height 12
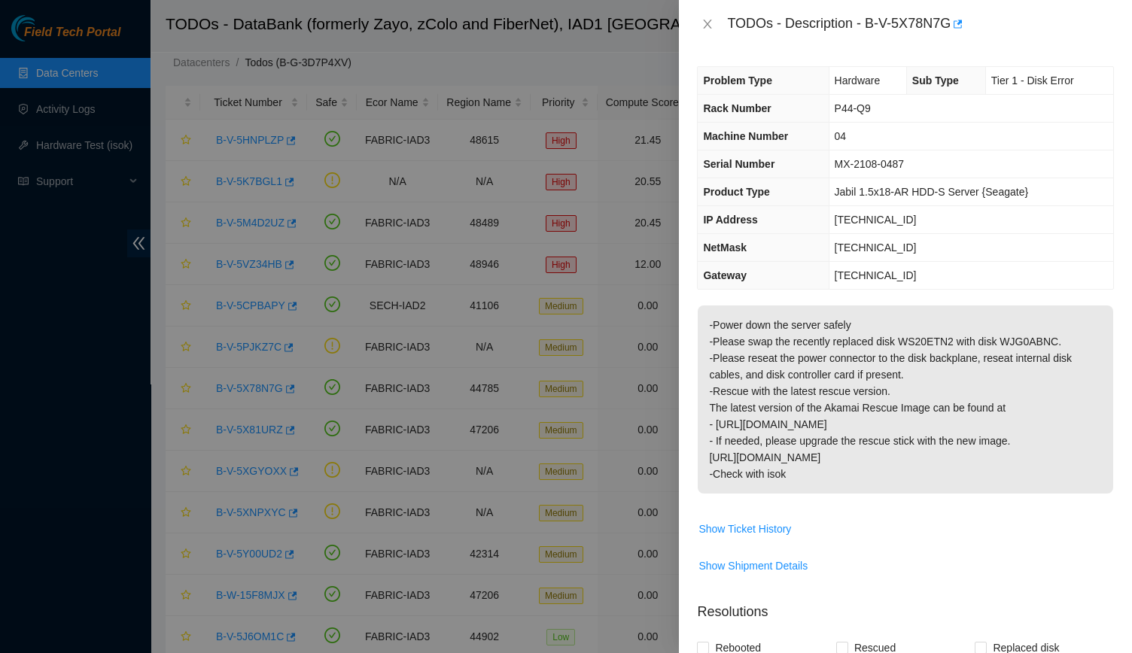
scroll to position [312, 0]
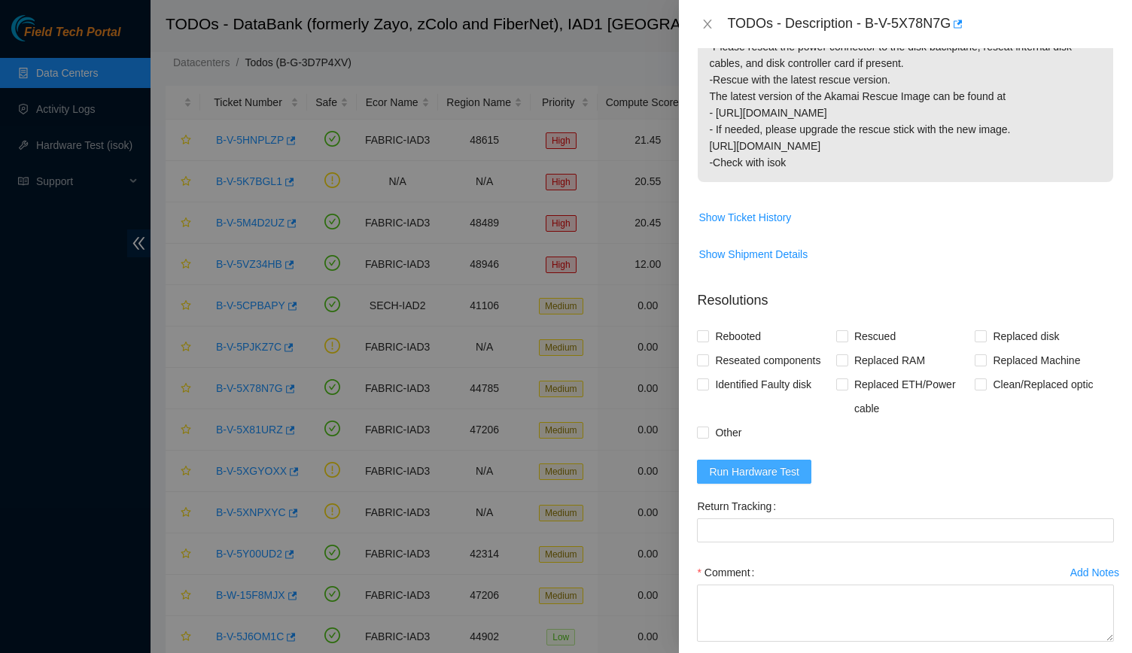
click at [757, 477] on span "Run Hardware Test" at bounding box center [754, 472] width 90 height 17
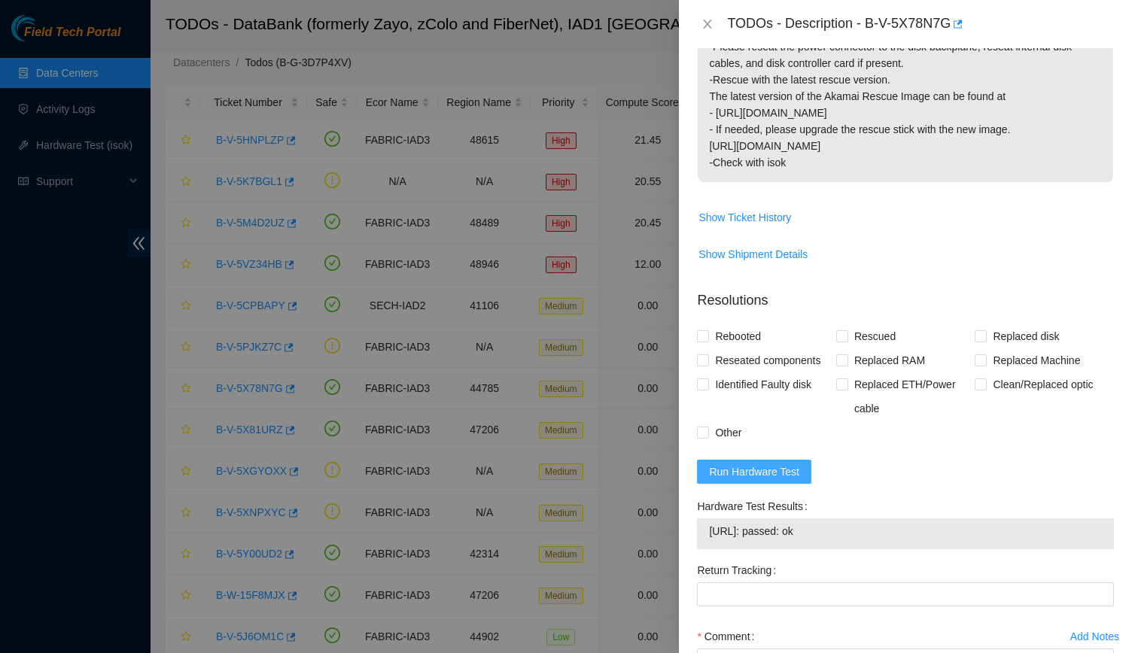
scroll to position [411, 0]
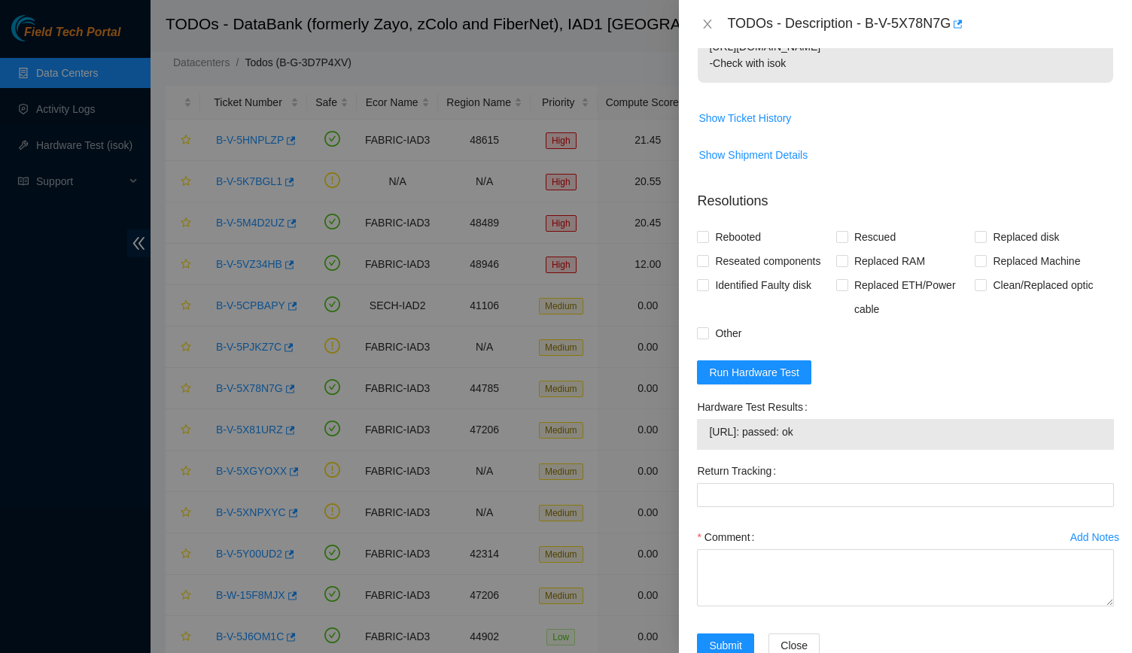
click at [879, 23] on div "TODOs - Description - B-V-5X78N7G" at bounding box center [920, 24] width 387 height 24
drag, startPoint x: 869, startPoint y: 34, endPoint x: 949, endPoint y: 28, distance: 80.8
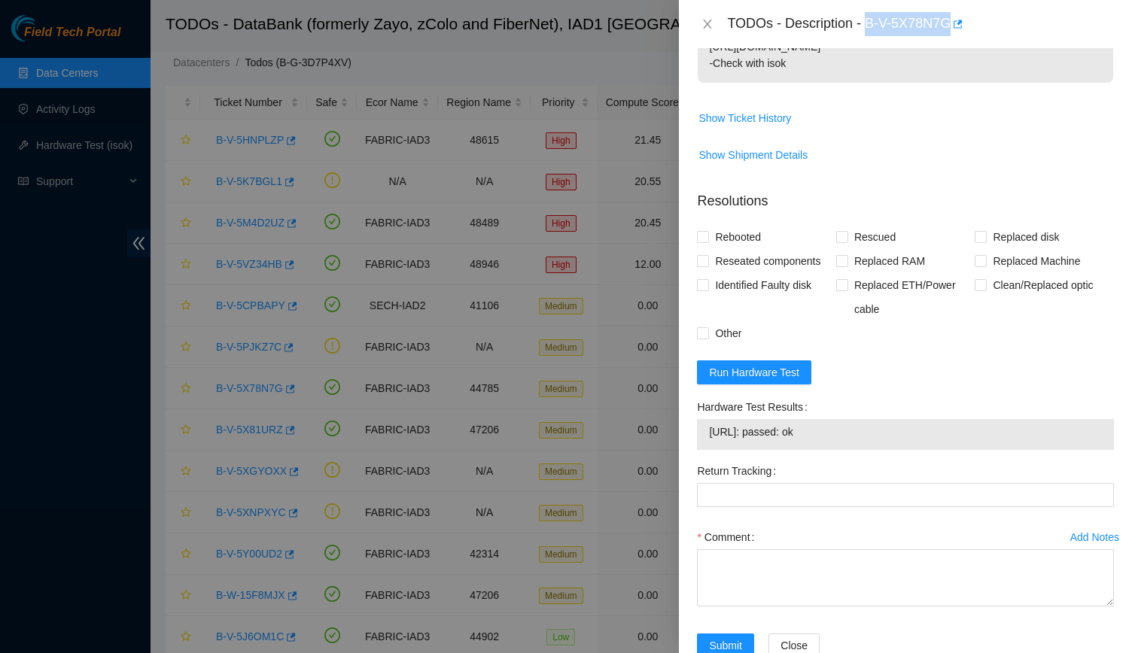
click at [949, 28] on div "TODOs - Description - B-V-5X78N7G" at bounding box center [920, 24] width 387 height 24
copy div "B-V-5X78N7G"
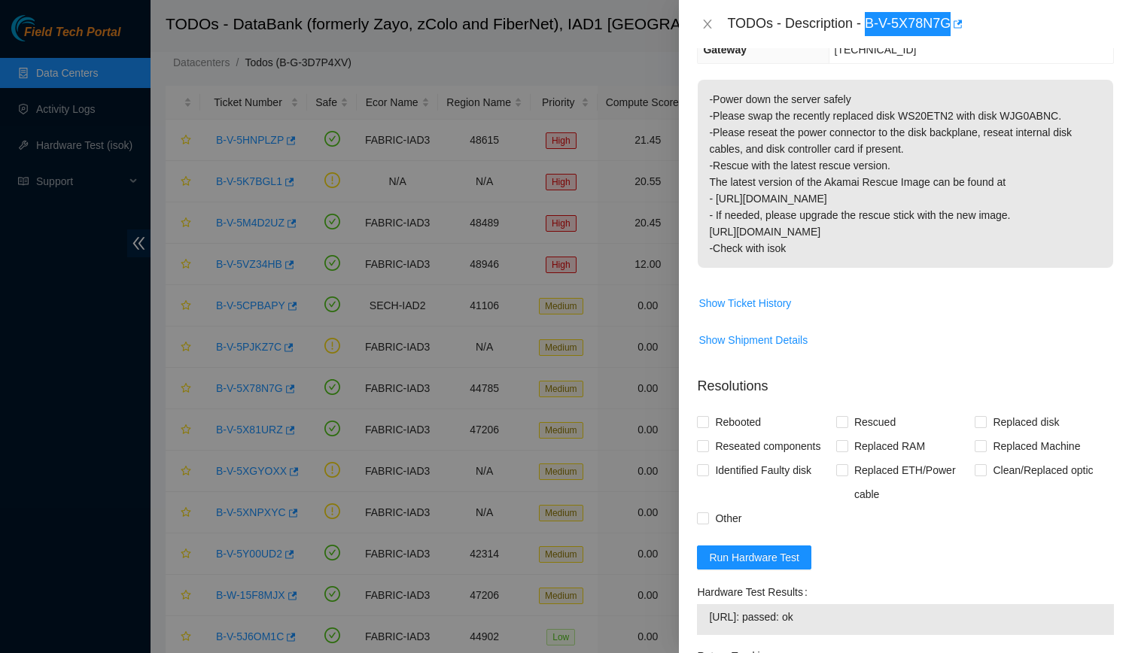
scroll to position [346, 0]
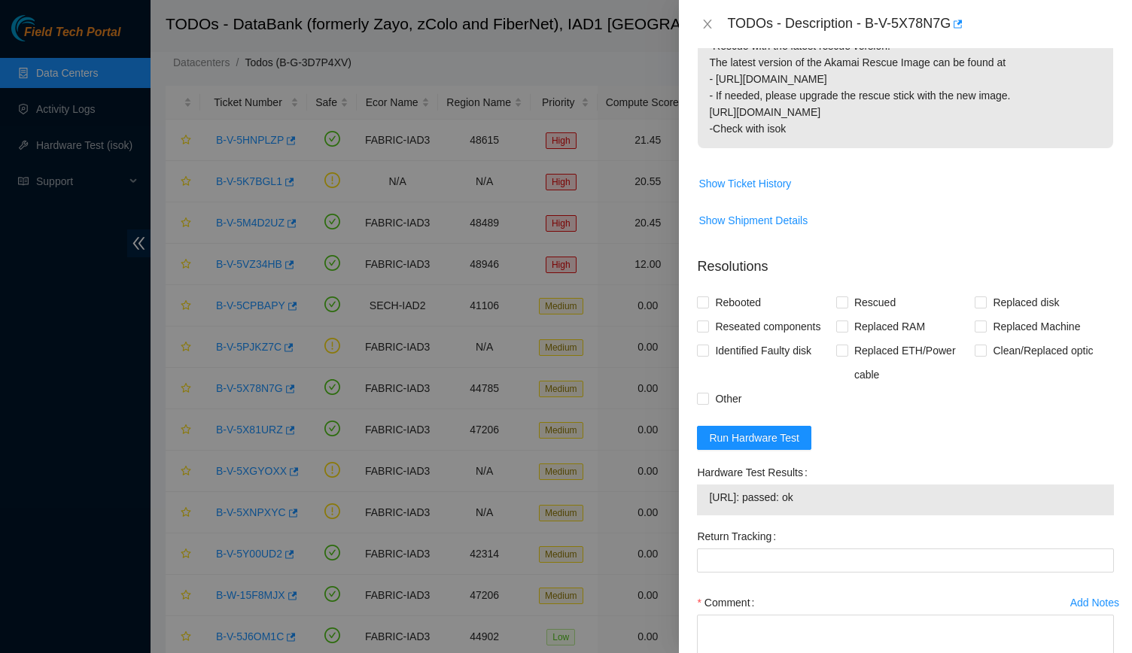
click at [854, 489] on span "[URL]: passed: ok" at bounding box center [905, 497] width 393 height 17
copy span "[URL]: passed: ok"
click at [728, 615] on textarea "Comment" at bounding box center [905, 643] width 417 height 57
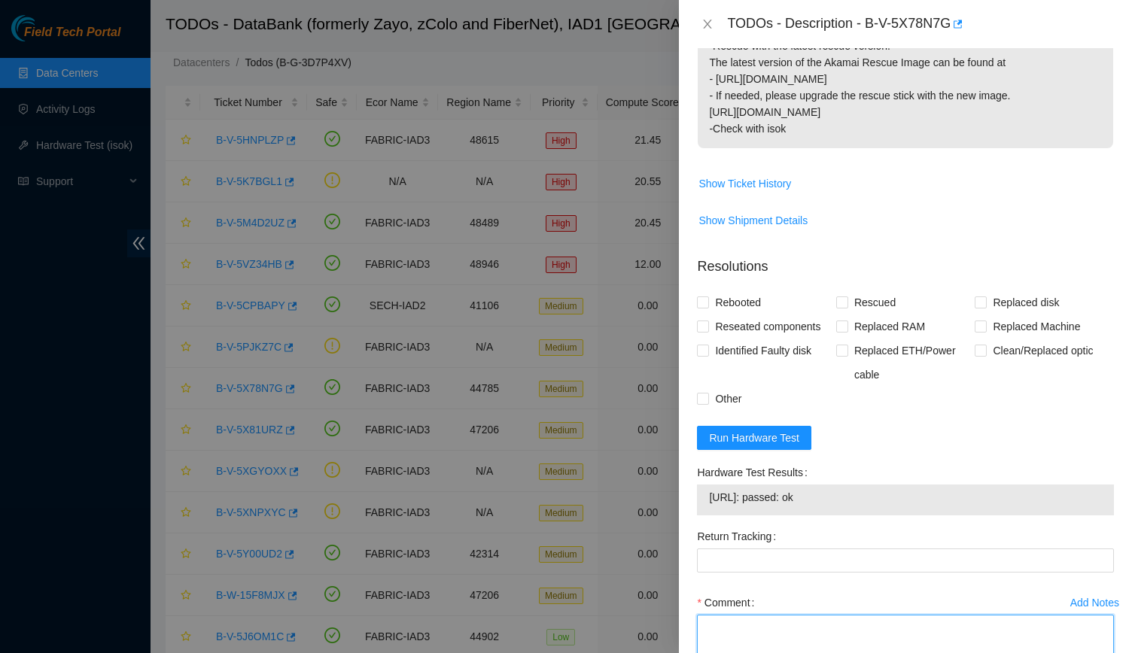
paste textarea "-Verified rack and machine SN -Safely powered down machine -Swapped Disks WS20E…"
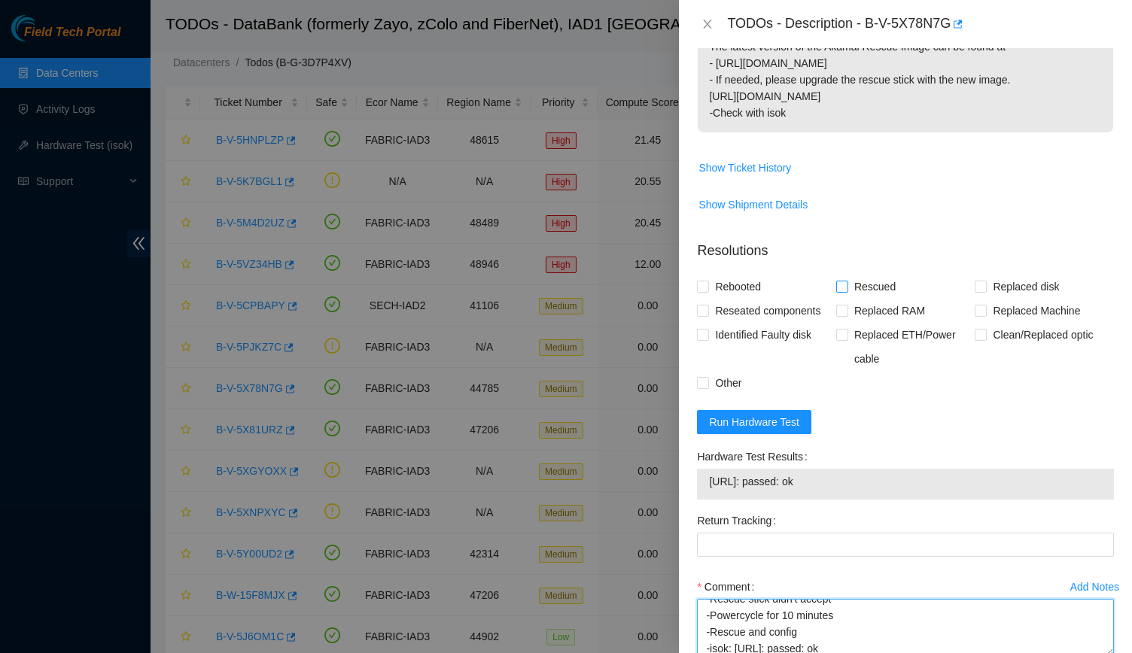
type textarea "-Verified rack and machine SN -Safely powered down machine -Swapped Disks WS20E…"
click at [890, 280] on span "Rescued" at bounding box center [874, 287] width 53 height 24
click at [847, 281] on input "Rescued" at bounding box center [841, 286] width 11 height 11
checkbox input "true"
click at [722, 294] on span "Rebooted" at bounding box center [738, 287] width 58 height 24
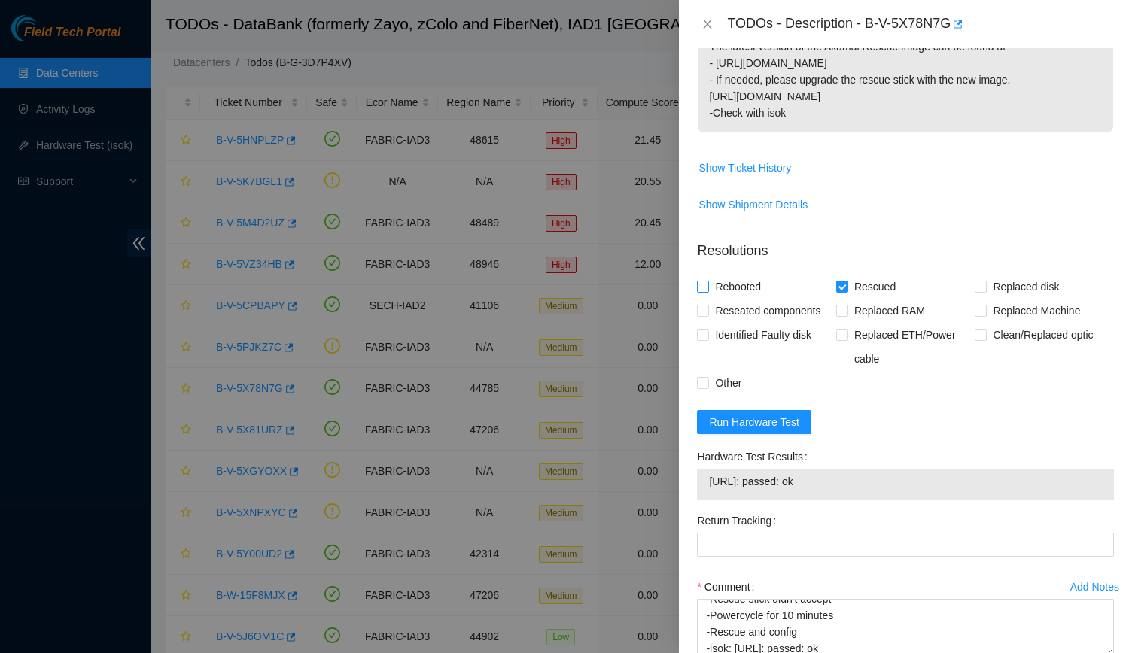
click at [708, 291] on input "Rebooted" at bounding box center [702, 286] width 11 height 11
checkbox input "true"
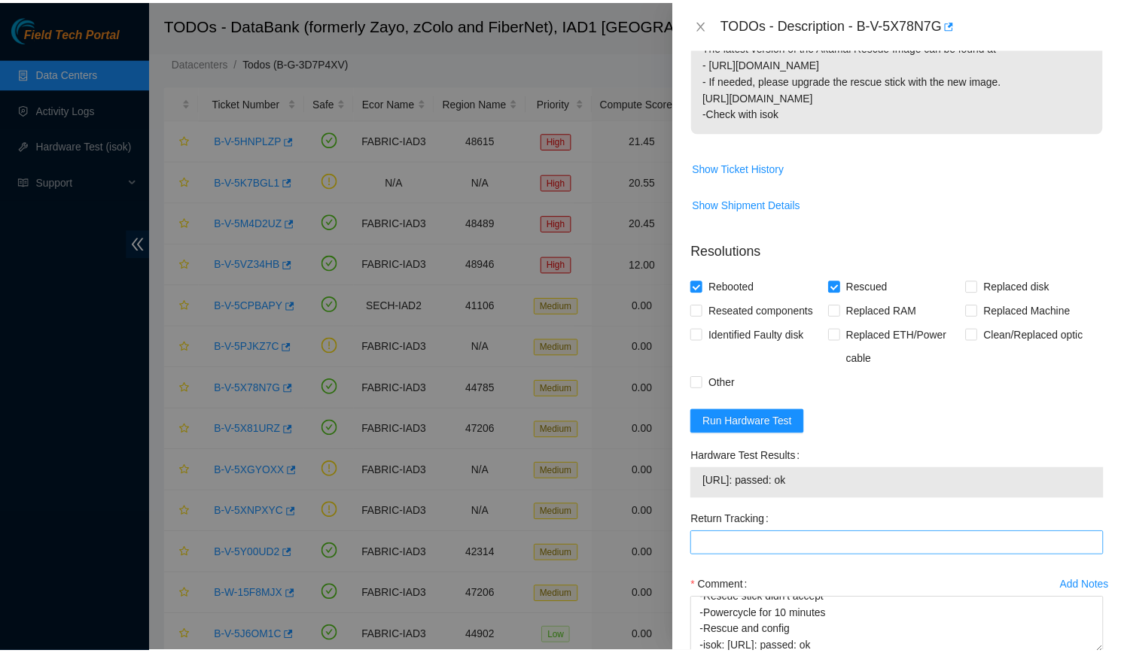
scroll to position [449, 0]
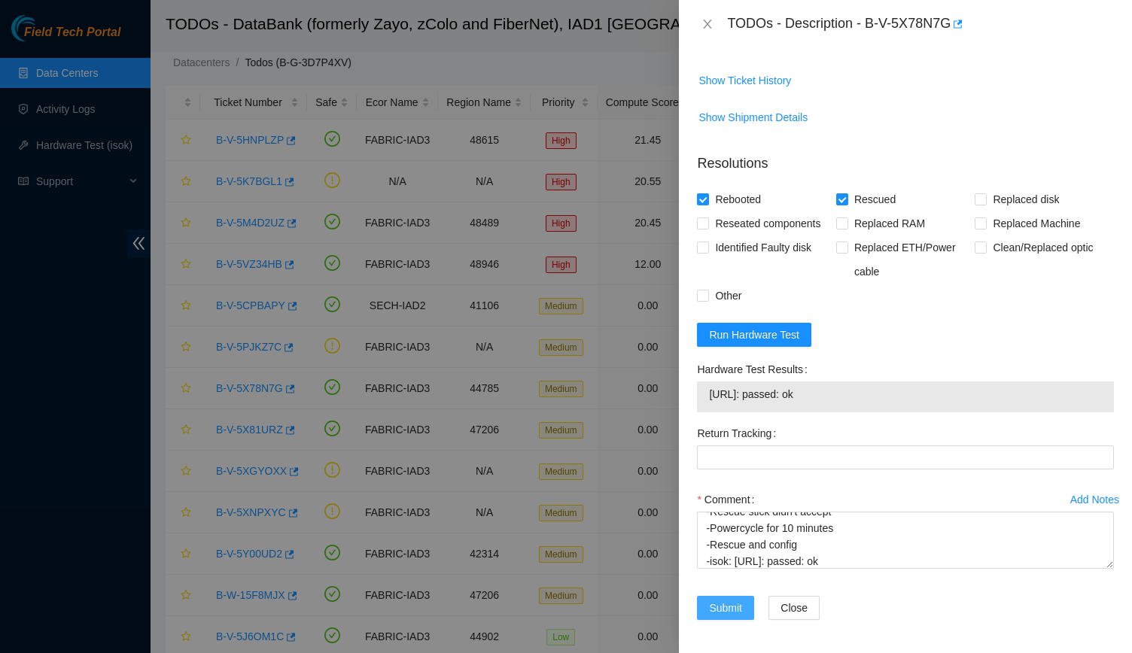
click at [735, 610] on span "Submit" at bounding box center [725, 608] width 33 height 17
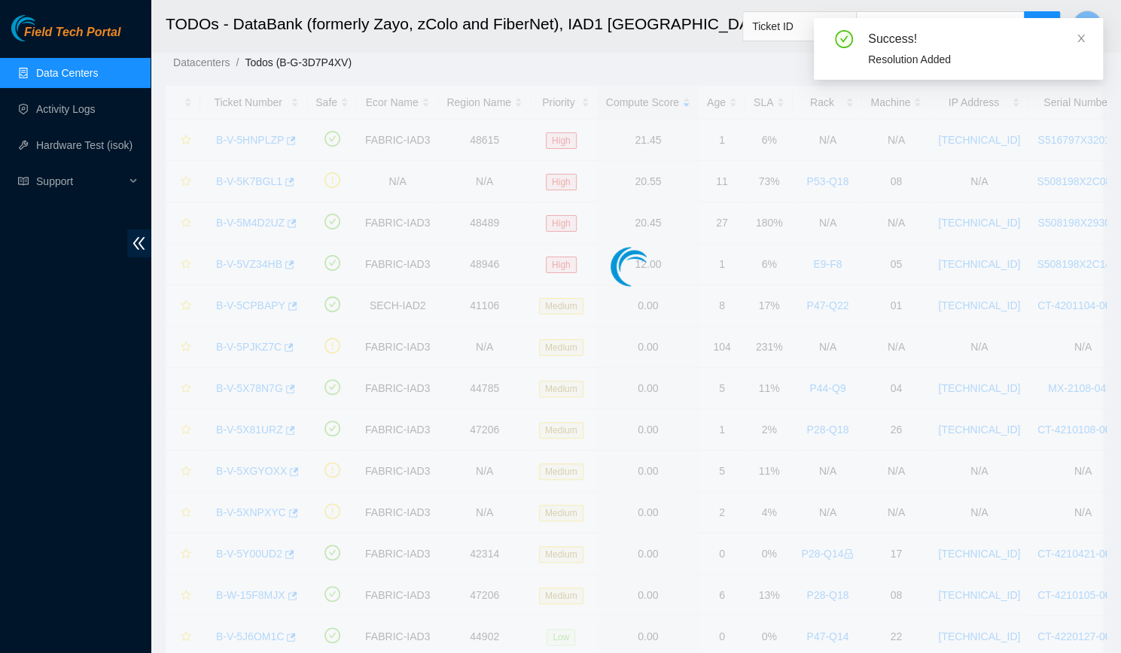
scroll to position [338, 0]
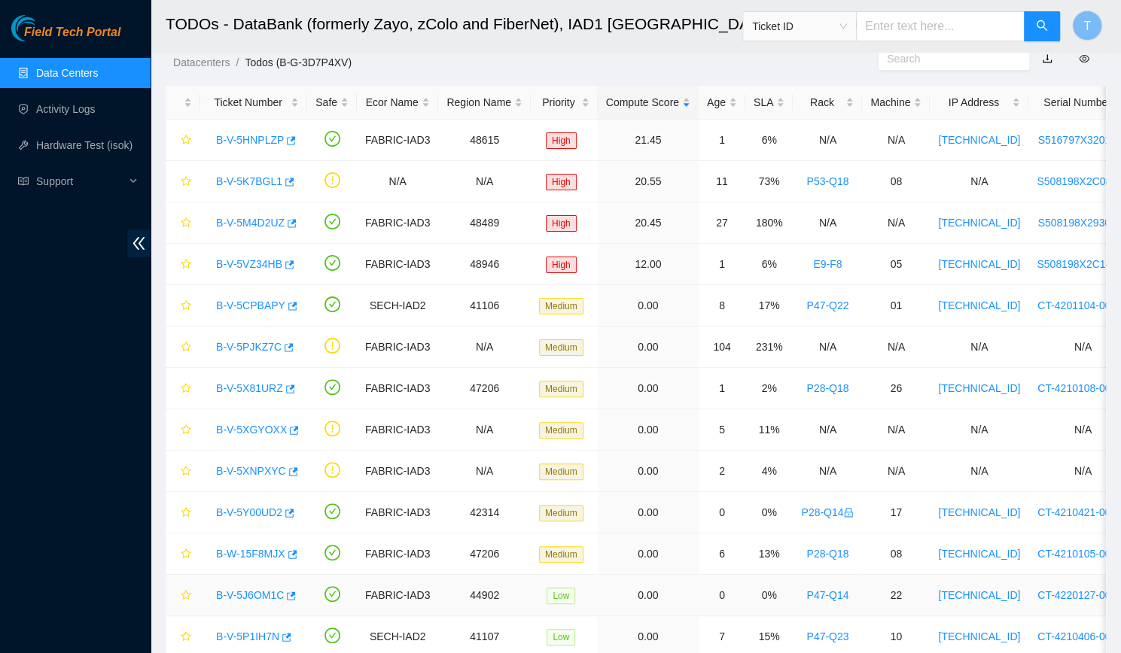
click at [735, 610] on td "0" at bounding box center [722, 595] width 47 height 41
